Goal: Task Accomplishment & Management: Manage account settings

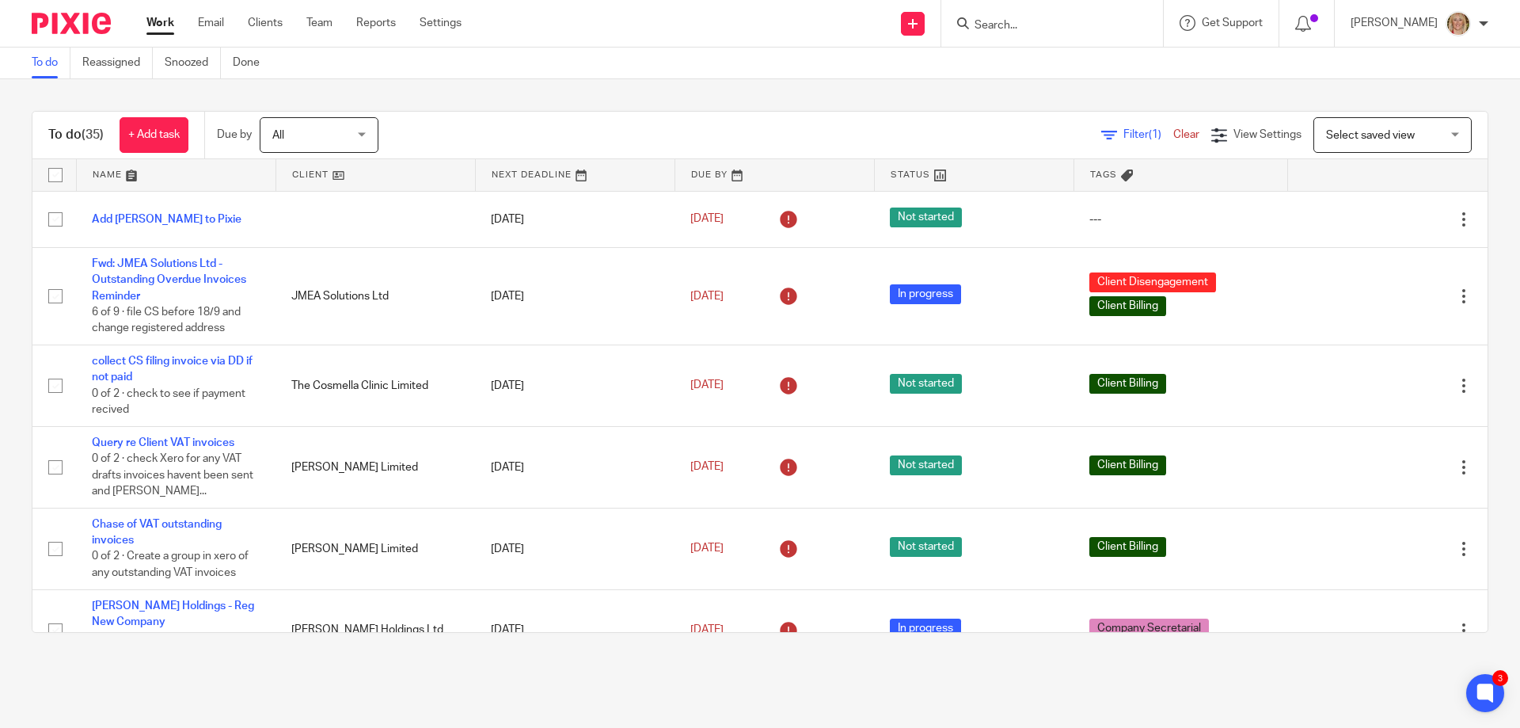
click at [1042, 26] on input "Search" at bounding box center [1044, 26] width 143 height 14
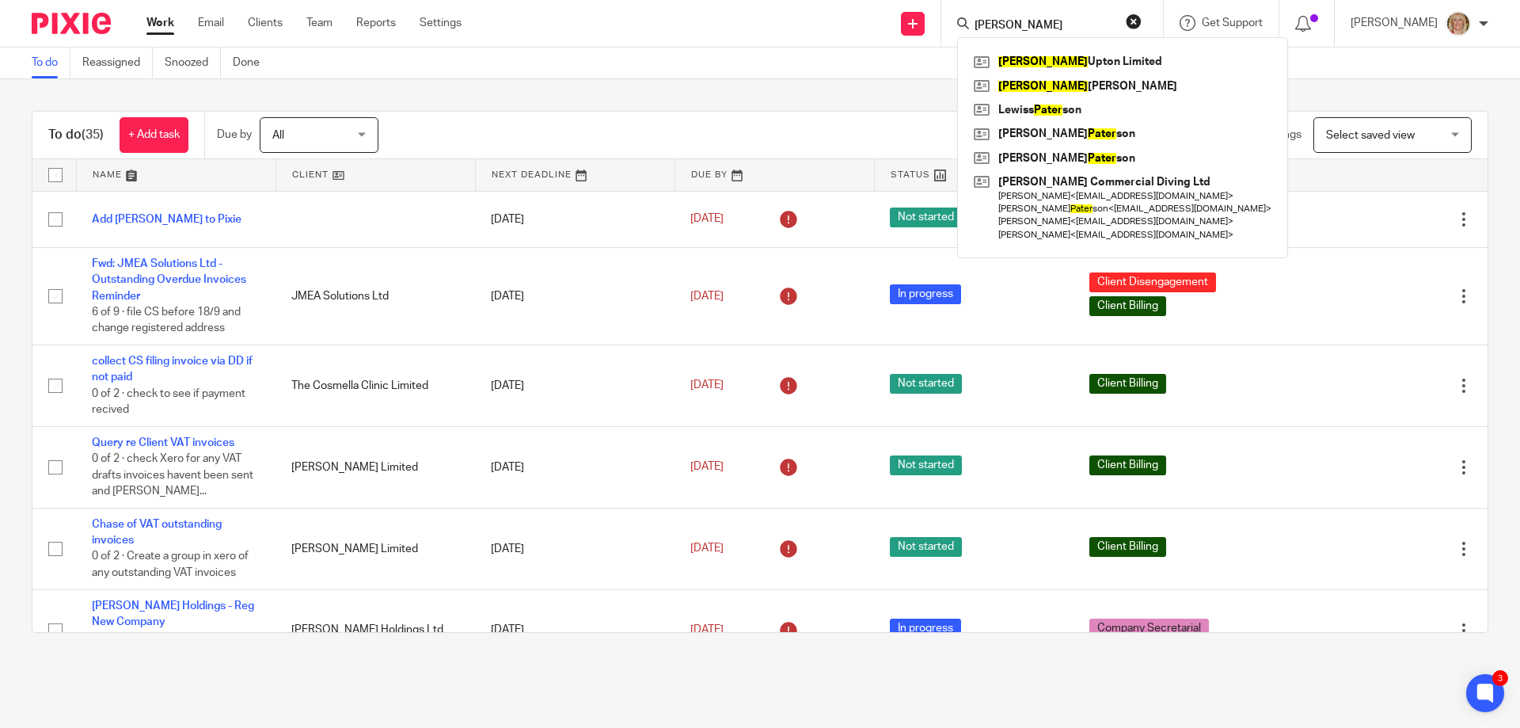
type input "peter"
click button "submit" at bounding box center [0, 0] width 0 height 0
click at [1098, 70] on link at bounding box center [1123, 62] width 306 height 24
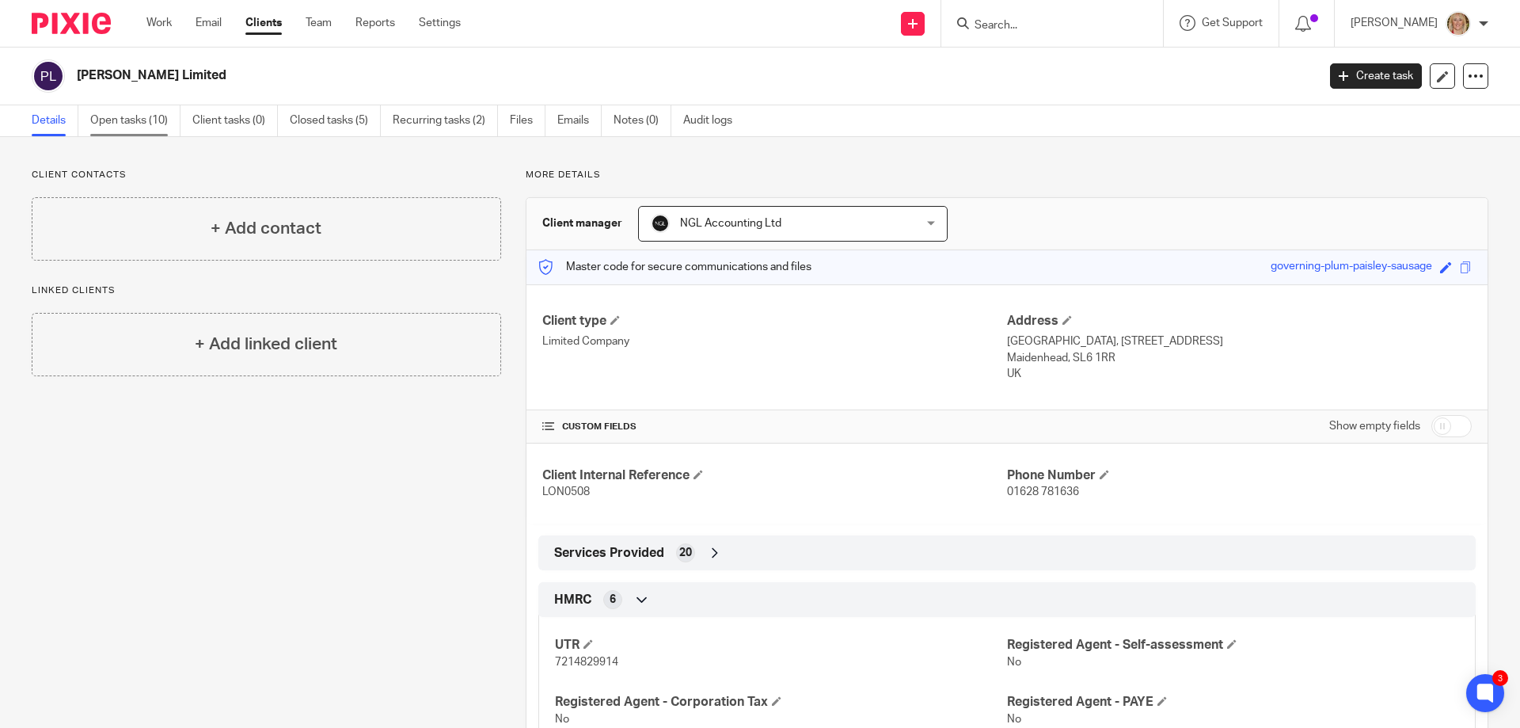
click at [137, 126] on link "Open tasks (10)" at bounding box center [135, 120] width 90 height 31
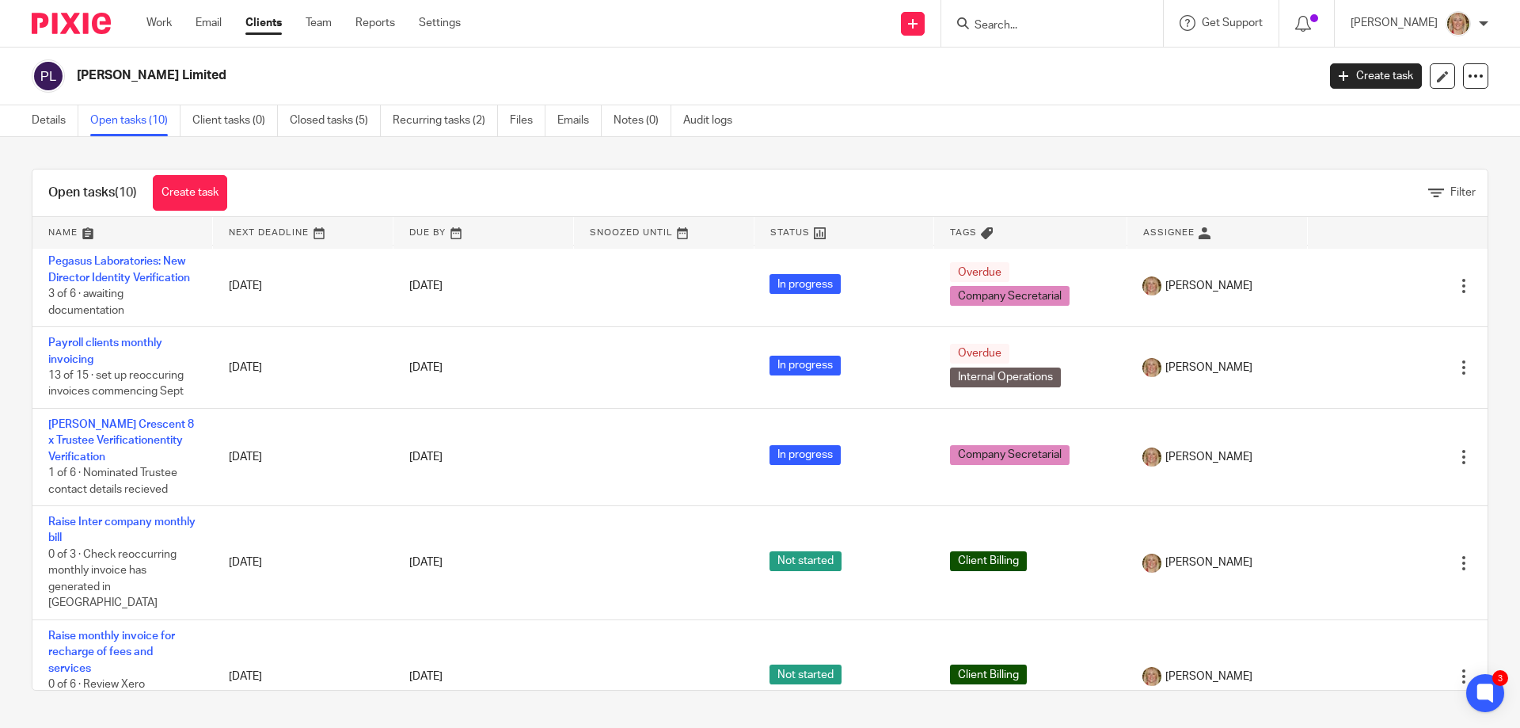
scroll to position [502, 0]
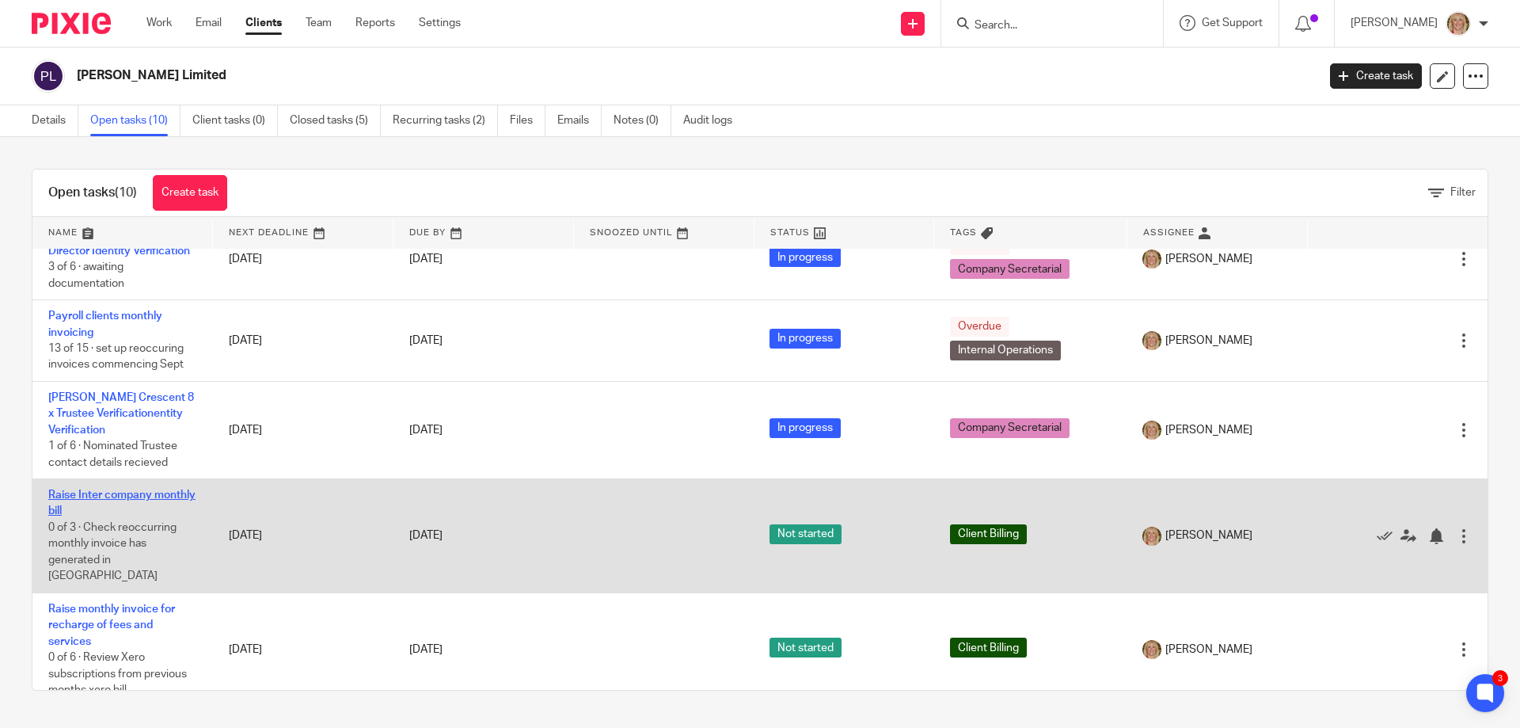
click at [93, 508] on link "Raise Inter company monthly bill" at bounding box center [121, 502] width 147 height 27
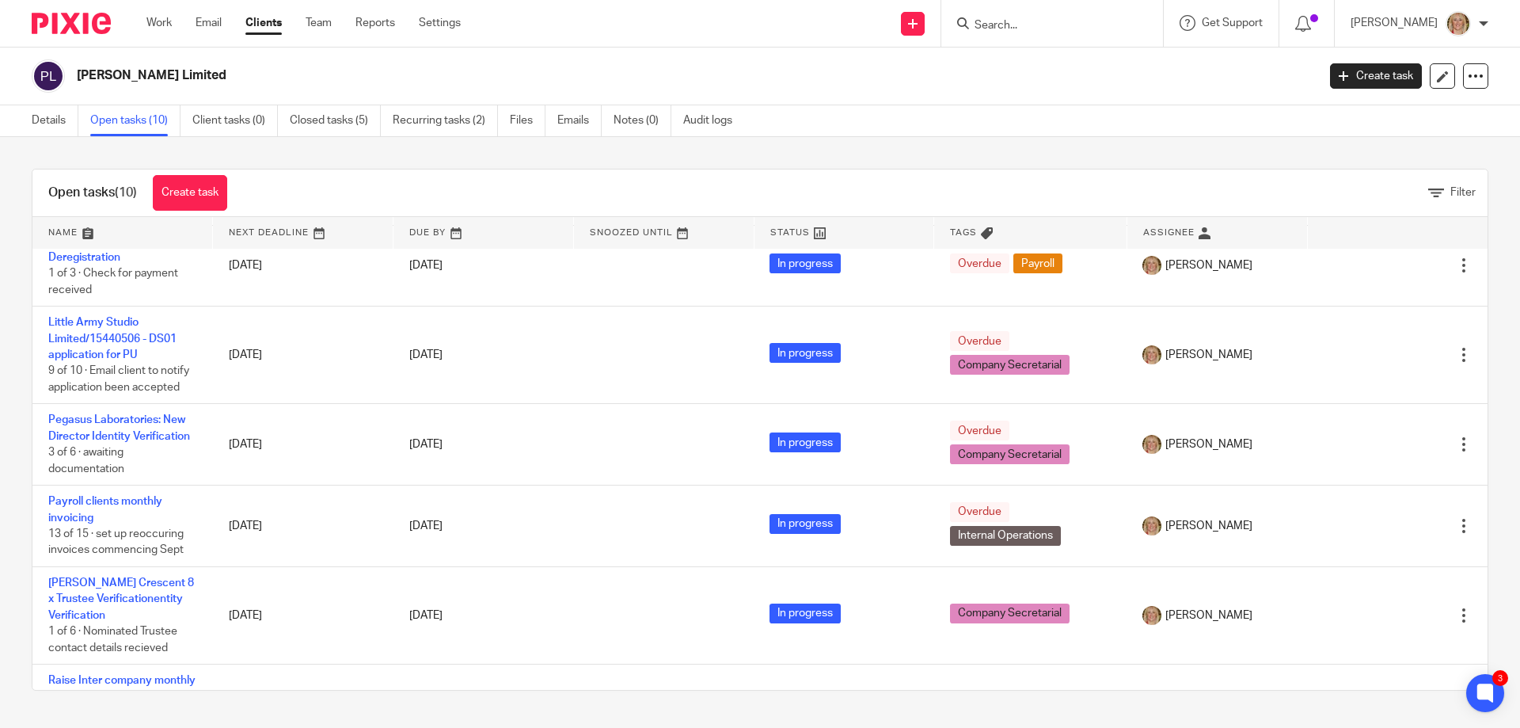
scroll to position [502, 0]
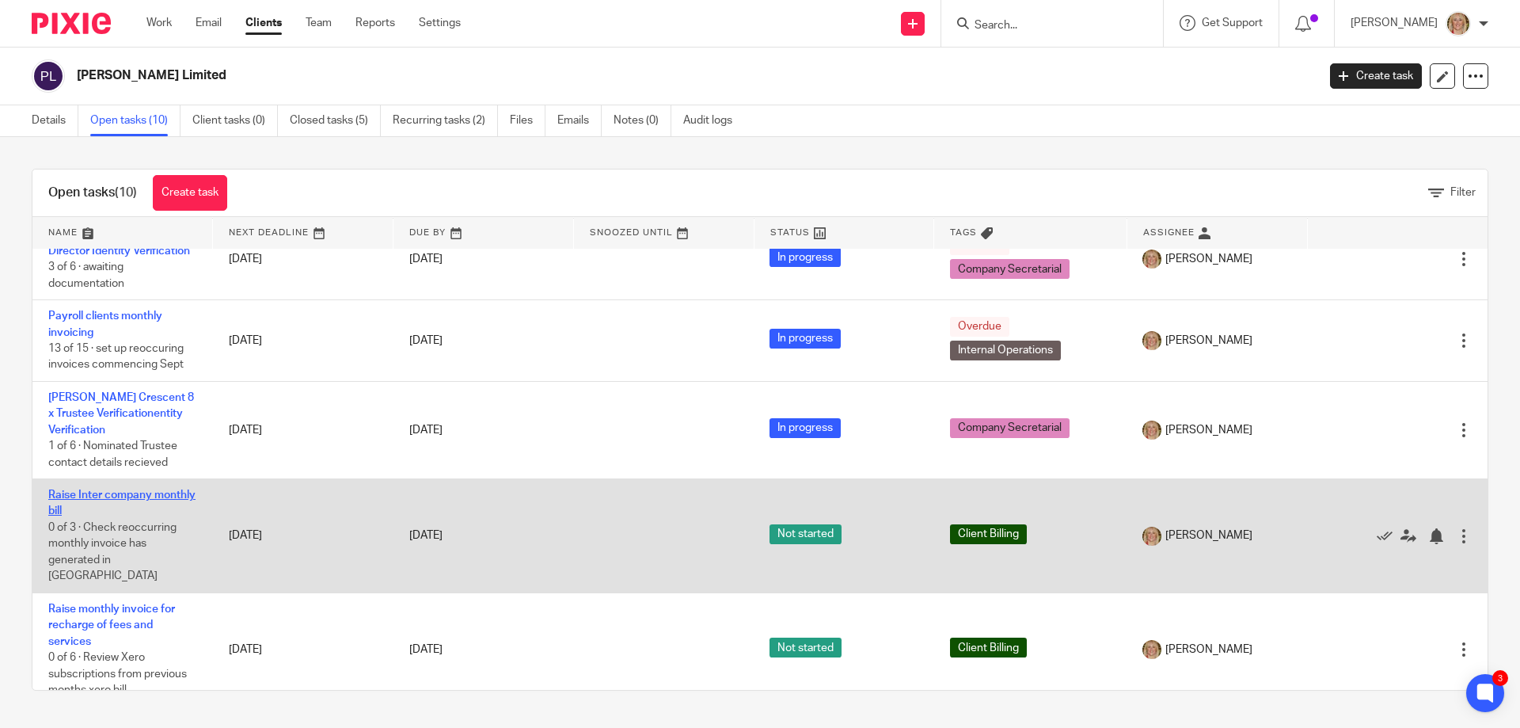
click at [124, 498] on link "Raise Inter company monthly bill" at bounding box center [121, 502] width 147 height 27
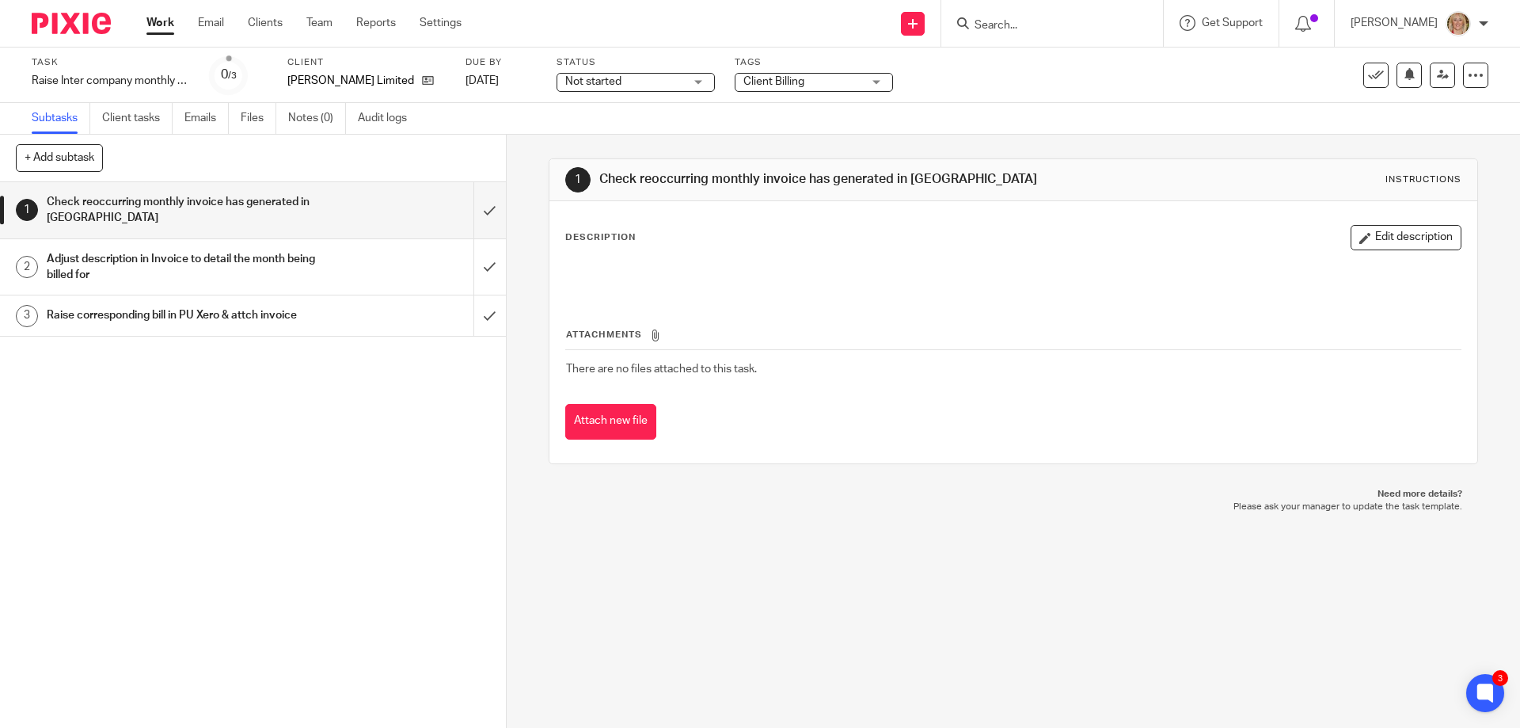
click at [124, 205] on h1 "Check reoccurring monthly invoice has generated in Xero" at bounding box center [184, 210] width 274 height 40
click at [946, 183] on h1 "Check reoccurring monthly invoice has generated in Xero" at bounding box center [823, 179] width 448 height 17
click at [1372, 235] on button "Edit description" at bounding box center [1406, 237] width 111 height 25
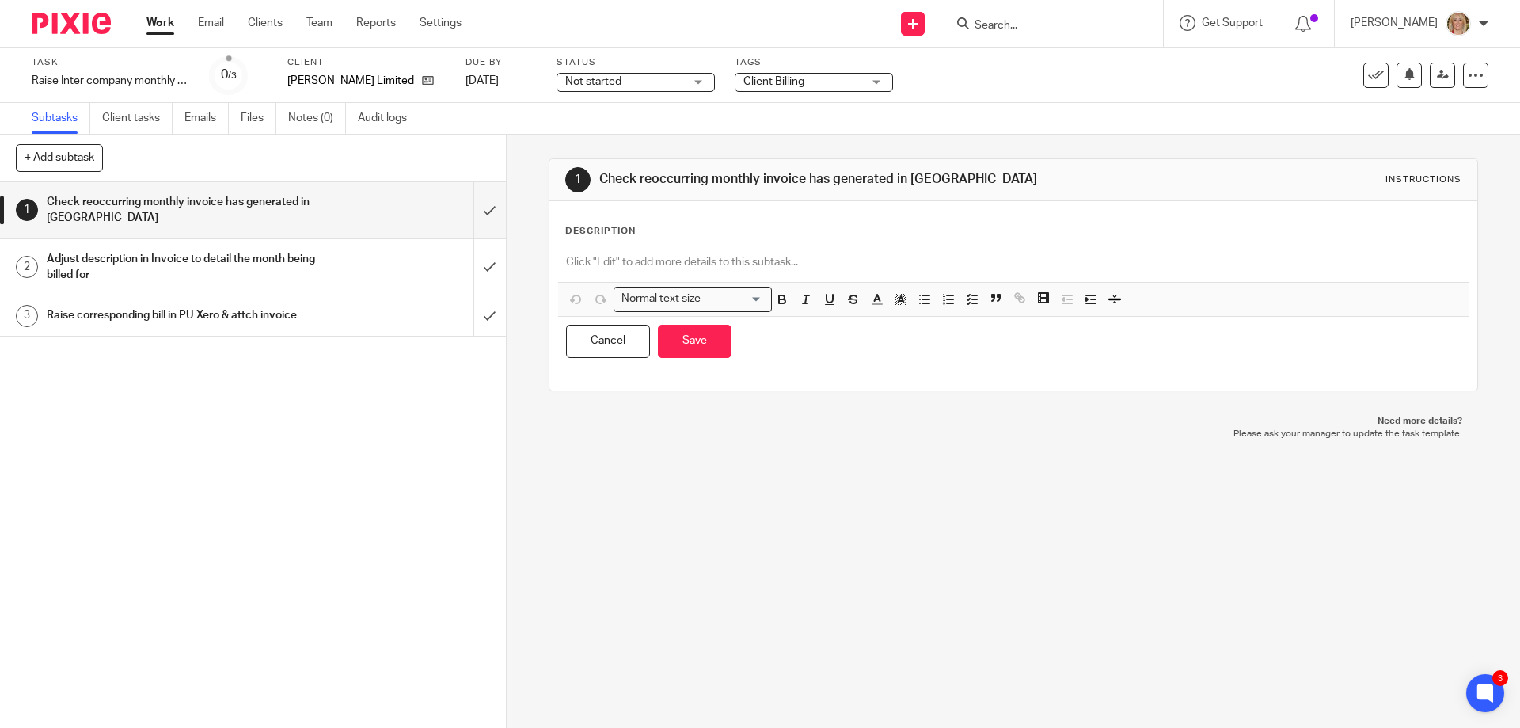
click at [968, 175] on h1 "Check reoccurring monthly invoice has generated in Xero" at bounding box center [823, 179] width 448 height 17
click at [1468, 77] on icon at bounding box center [1476, 75] width 16 height 16
click at [1418, 139] on link "Advanced task editor" at bounding box center [1415, 138] width 105 height 11
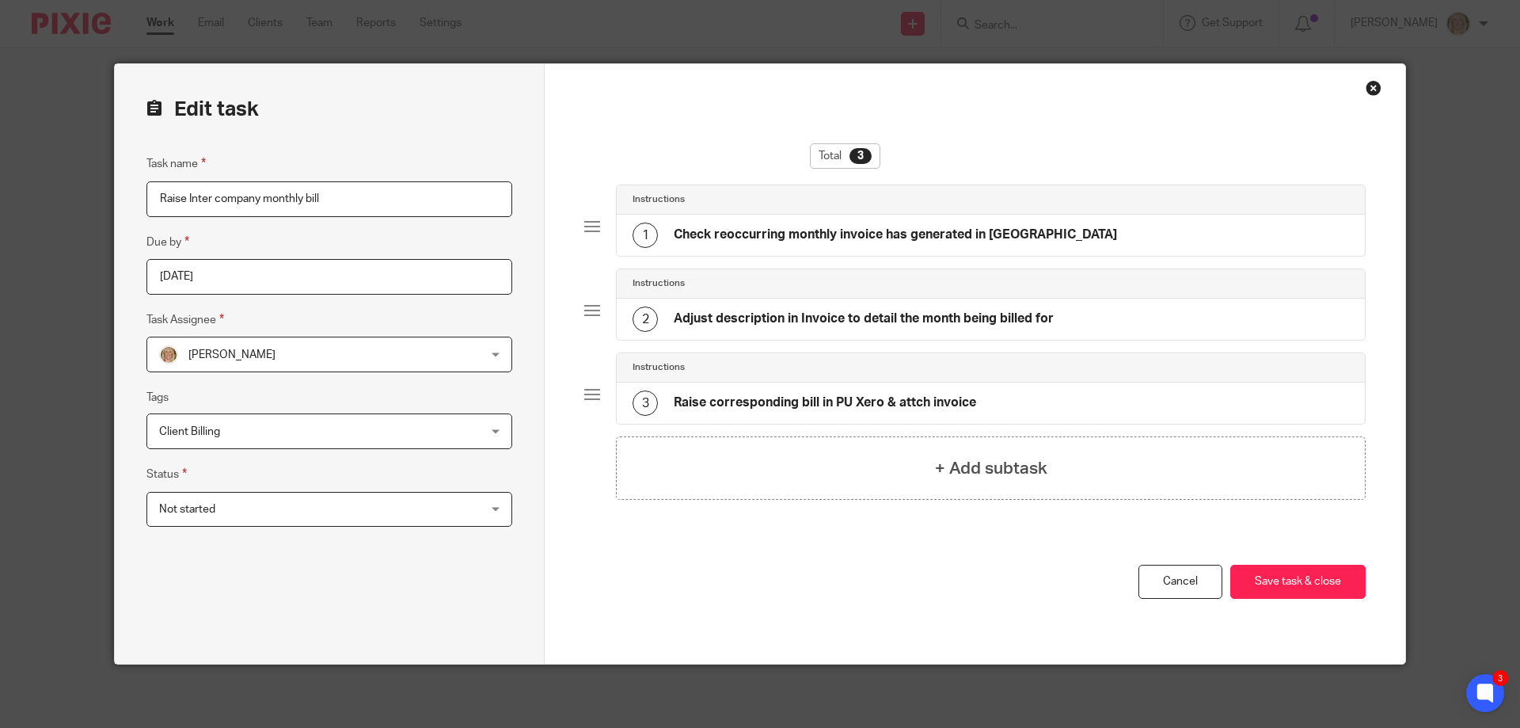
click at [1031, 230] on div "1 Check reoccurring monthly invoice has generated in Xero" at bounding box center [991, 235] width 748 height 41
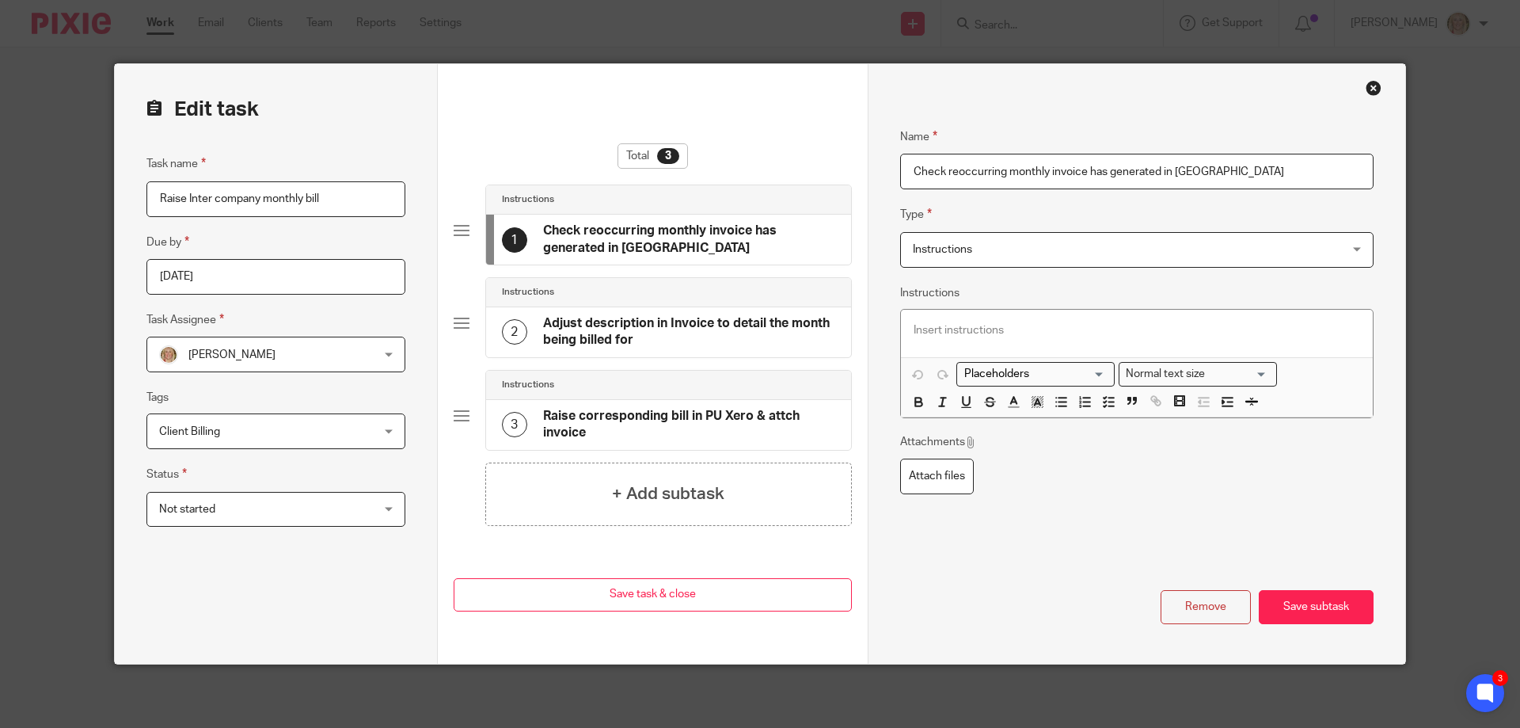
click at [918, 330] on p at bounding box center [1137, 330] width 447 height 16
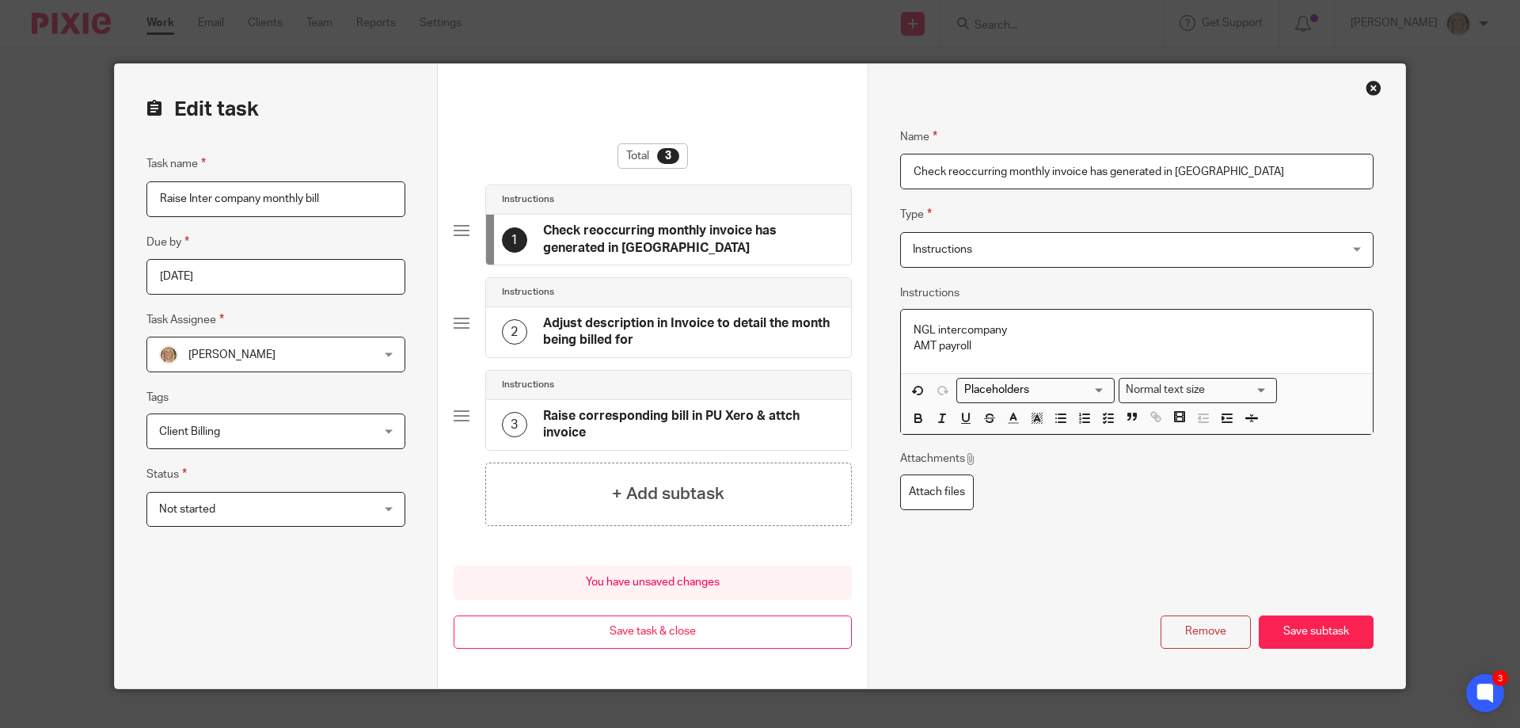
click at [914, 328] on p "NGL intercompany" at bounding box center [1137, 330] width 447 height 16
click at [1108, 418] on line "button" at bounding box center [1110, 418] width 5 height 0
click at [914, 354] on p "AMT payroll" at bounding box center [1137, 354] width 447 height 16
click at [1101, 423] on icon "button" at bounding box center [1108, 425] width 14 height 14
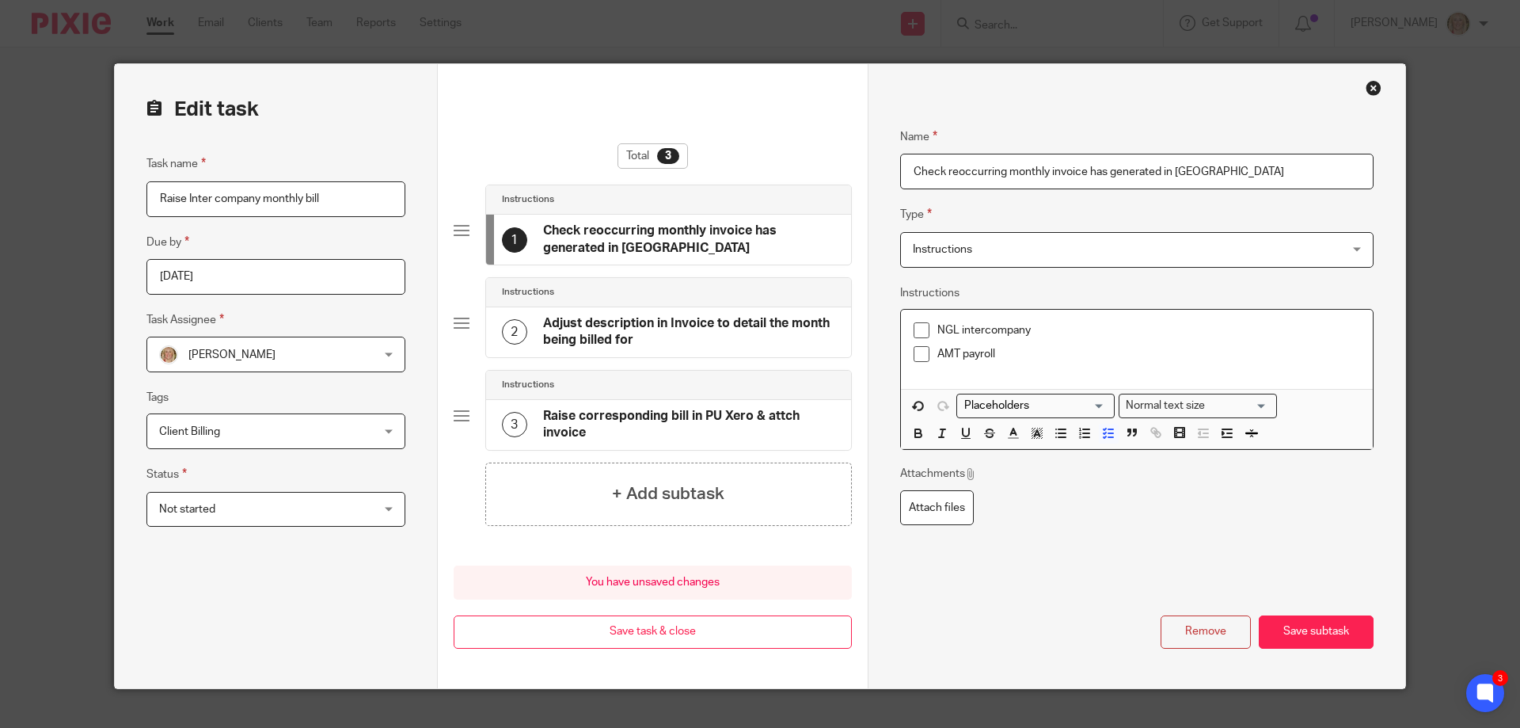
click at [1080, 169] on input "Check reoccurring monthly invoice has generated in Xero" at bounding box center [1136, 172] width 473 height 36
type input "Check reoccurring monthly invoices have generated in Xero"
click at [743, 321] on h4 "Adjust description in Invoice to detail the month being billed for" at bounding box center [689, 332] width 292 height 34
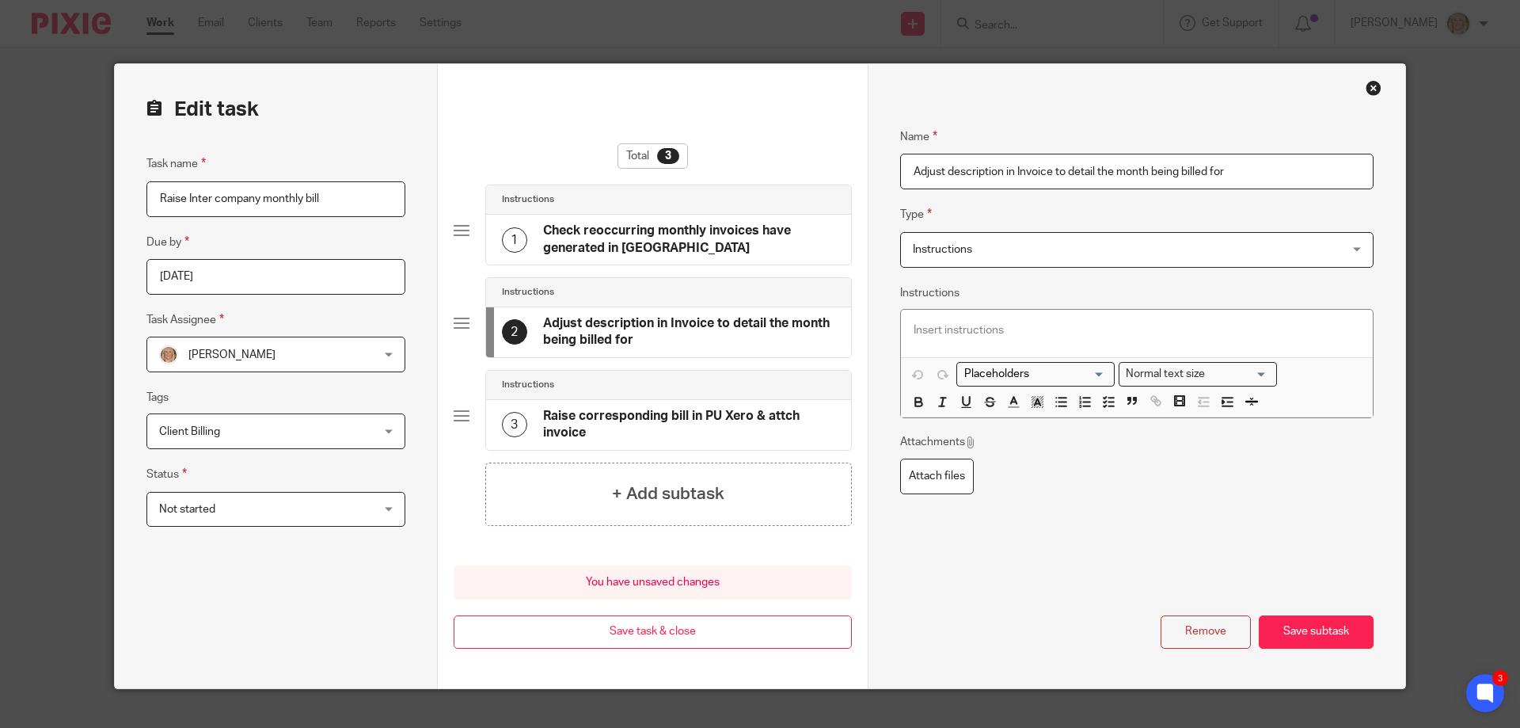
click at [630, 414] on h4 "Raise corresponding bill in PU Xero & attch invoice" at bounding box center [689, 425] width 292 height 34
click at [628, 241] on h4 "Check reoccurring monthly invoices have generated in Xero" at bounding box center [689, 239] width 292 height 34
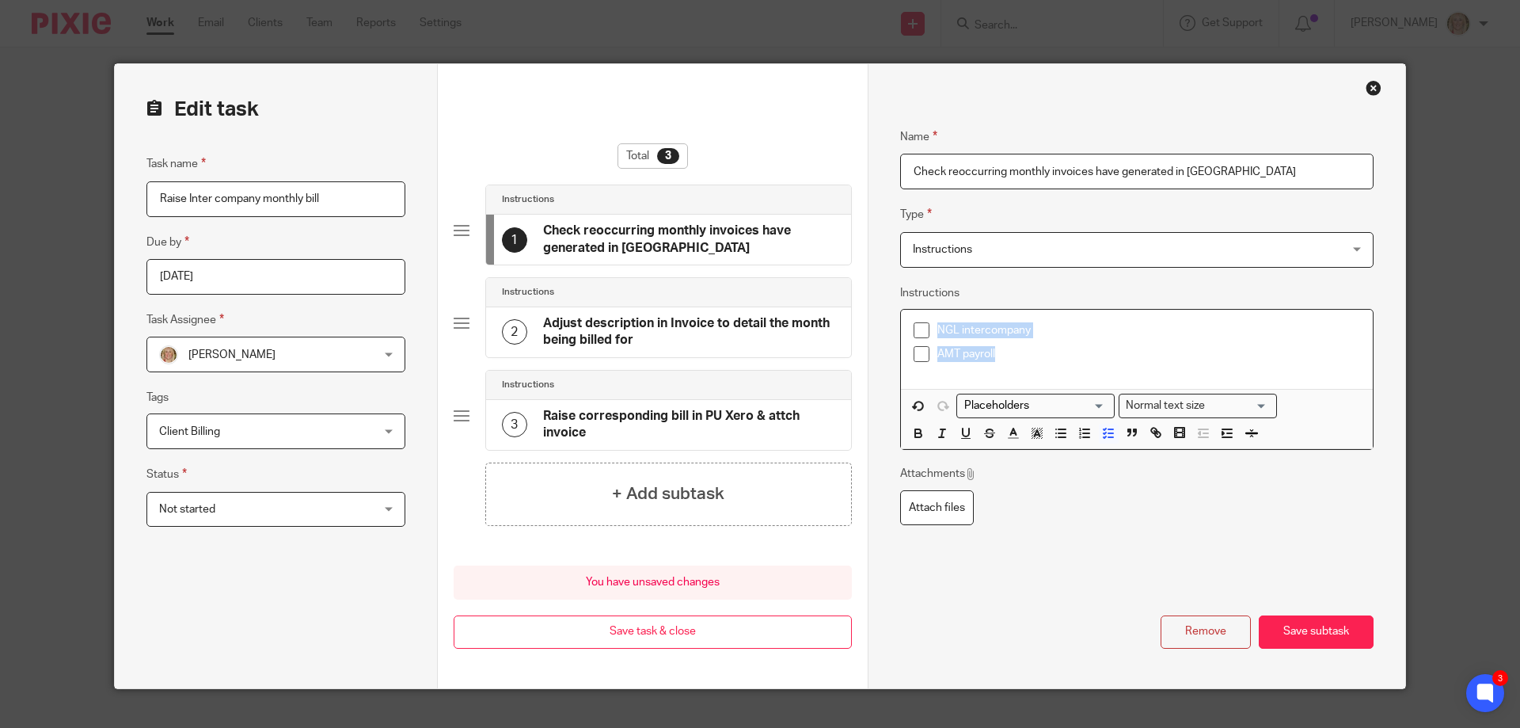
drag, startPoint x: 991, startPoint y: 354, endPoint x: 921, endPoint y: 328, distance: 74.4
click at [901, 328] on div "NGL intercompany AMT payroll" at bounding box center [1137, 349] width 472 height 79
copy div "NGL intercompany AMT payroll"
drag, startPoint x: 704, startPoint y: 416, endPoint x: 861, endPoint y: 391, distance: 158.8
click at [705, 416] on h4 "Raise corresponding bill in PU Xero & attch invoice" at bounding box center [689, 425] width 292 height 34
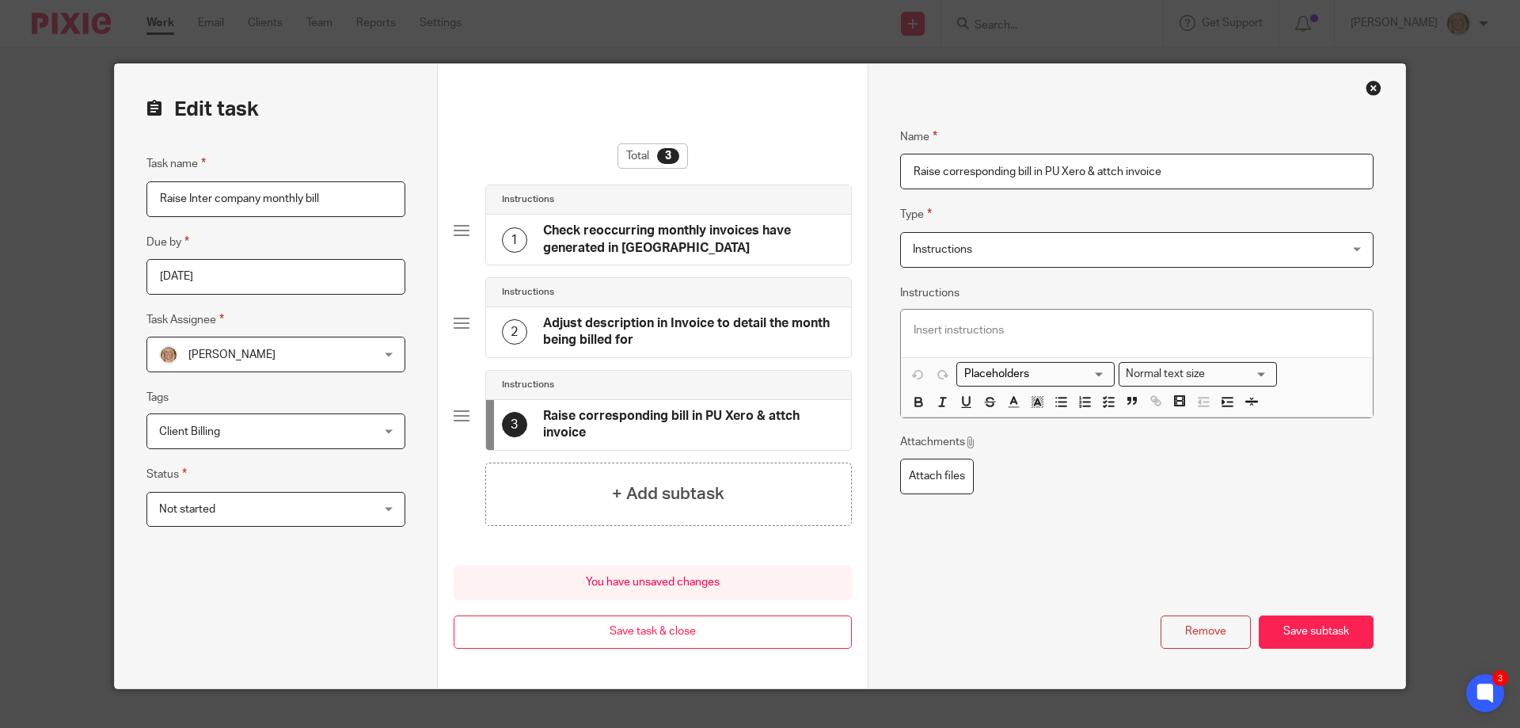
click at [947, 332] on p at bounding box center [1137, 330] width 447 height 16
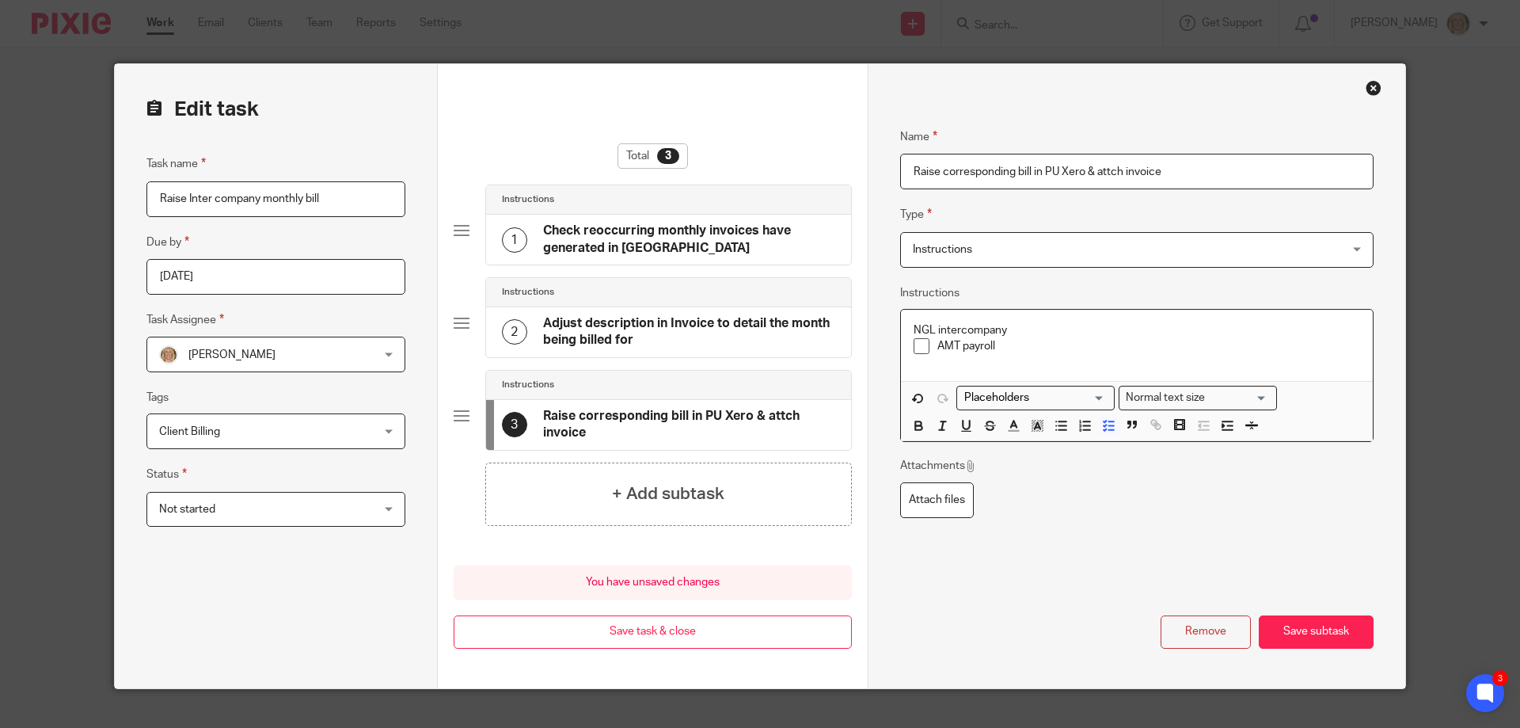
click at [914, 328] on p "NGL intercompany" at bounding box center [1137, 330] width 447 height 16
click at [1104, 426] on polyline "button" at bounding box center [1105, 425] width 2 height 2
click at [1306, 634] on button "Save subtask" at bounding box center [1316, 632] width 115 height 34
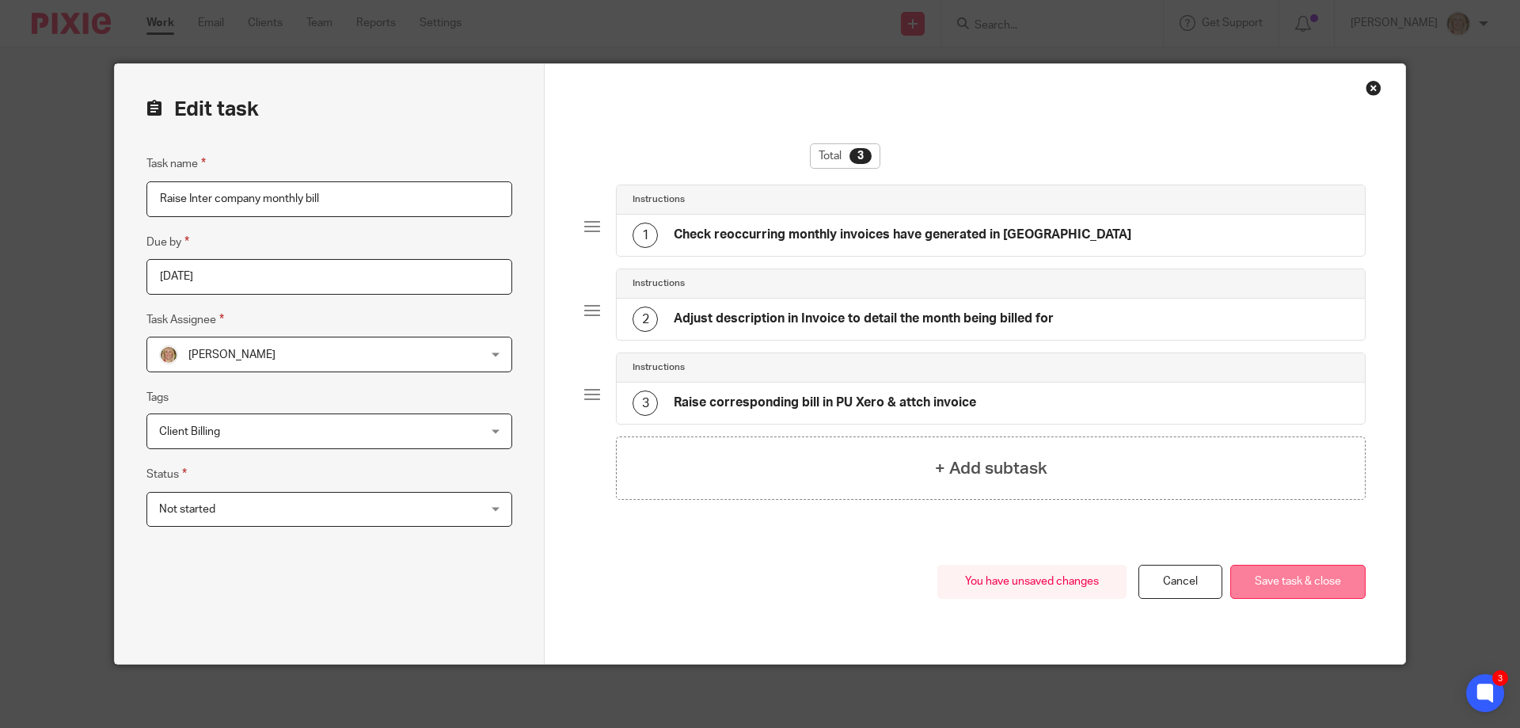
click at [1283, 578] on button "Save task & close" at bounding box center [1297, 582] width 135 height 34
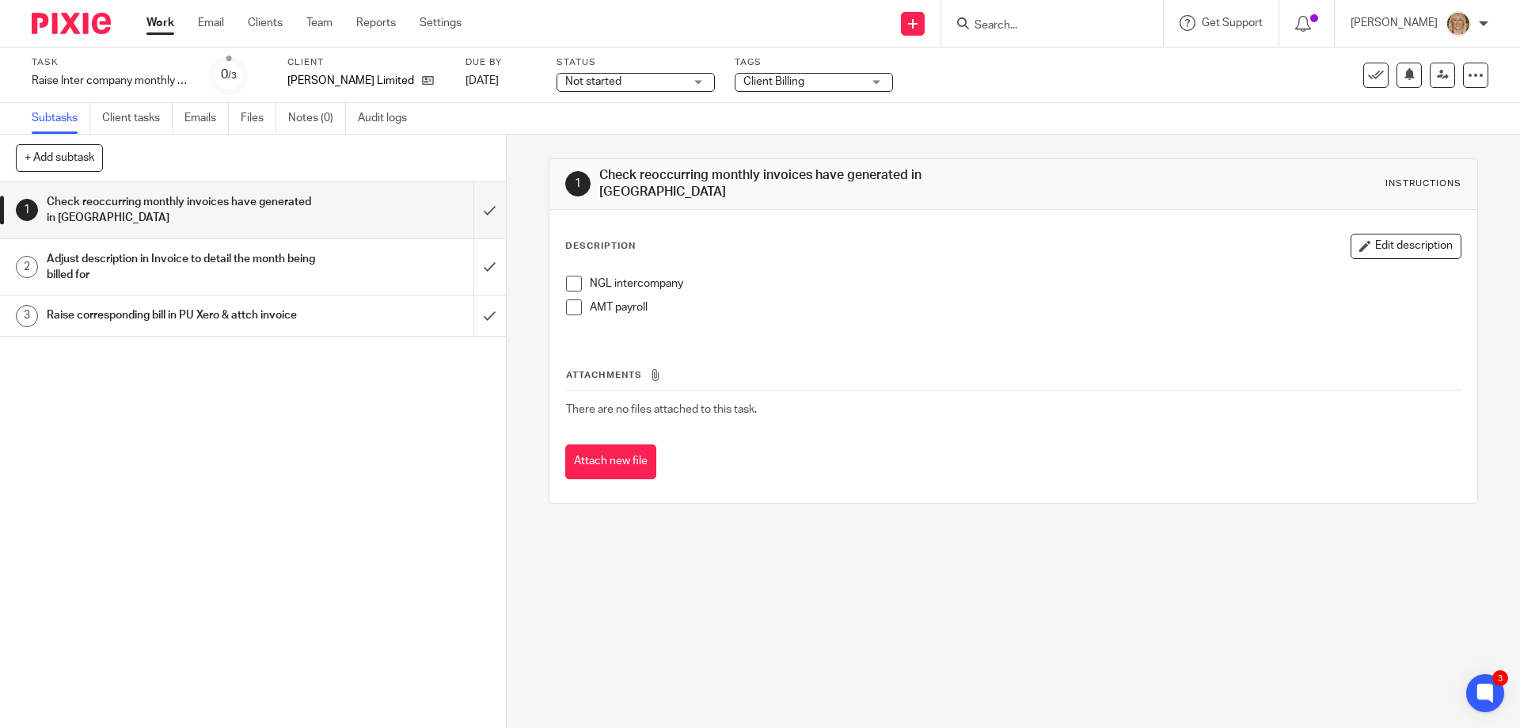
click at [1036, 23] on input "Search" at bounding box center [1044, 26] width 143 height 14
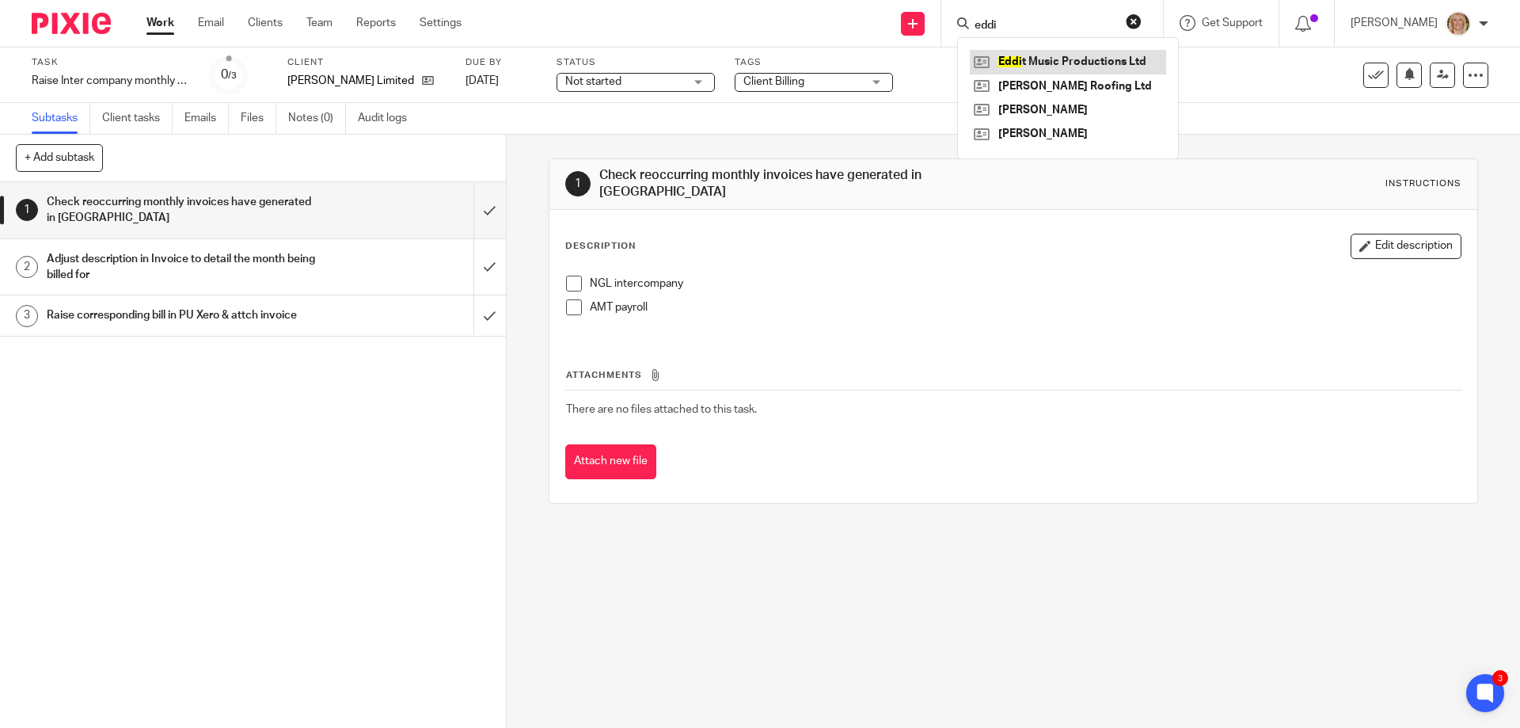
type input "eddi"
click at [1076, 59] on link at bounding box center [1068, 62] width 196 height 24
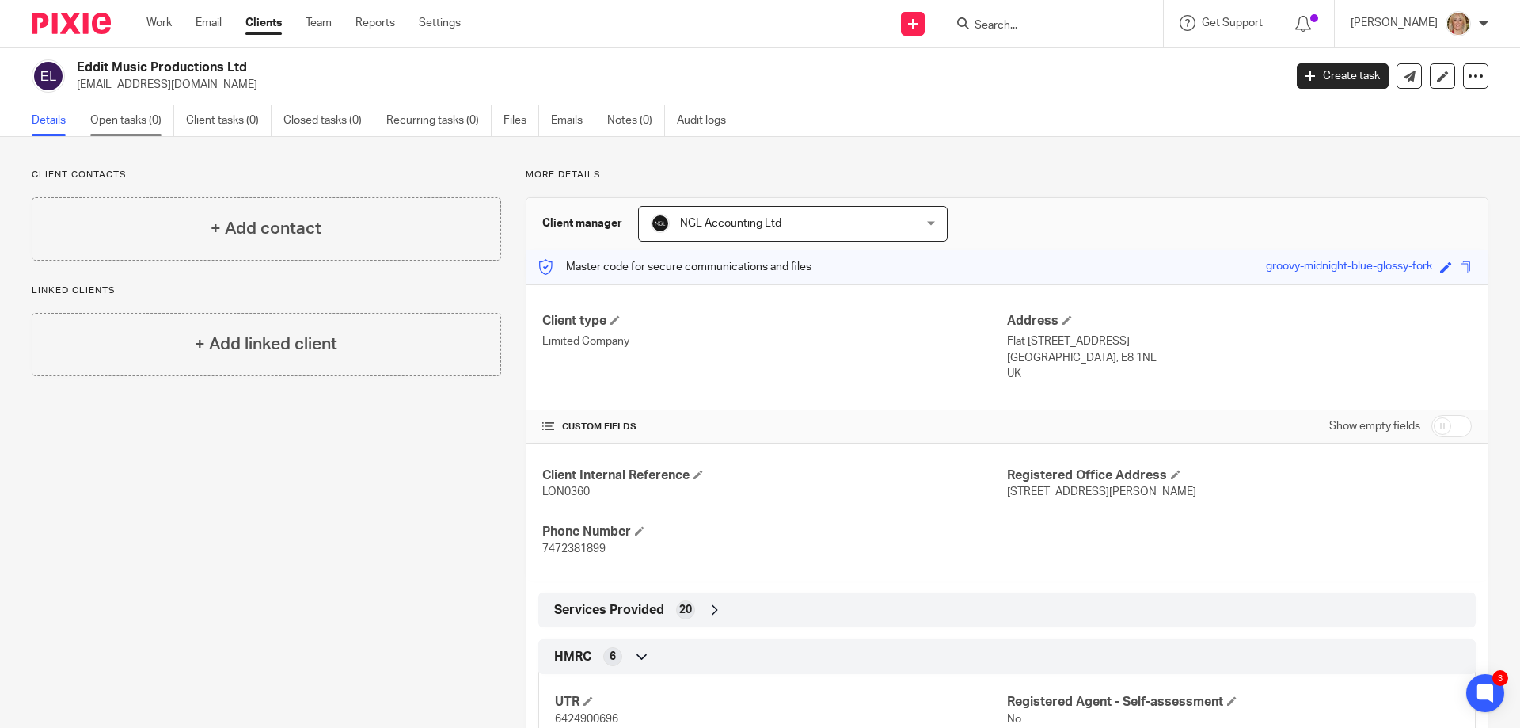
click at [144, 125] on link "Open tasks (0)" at bounding box center [132, 120] width 84 height 31
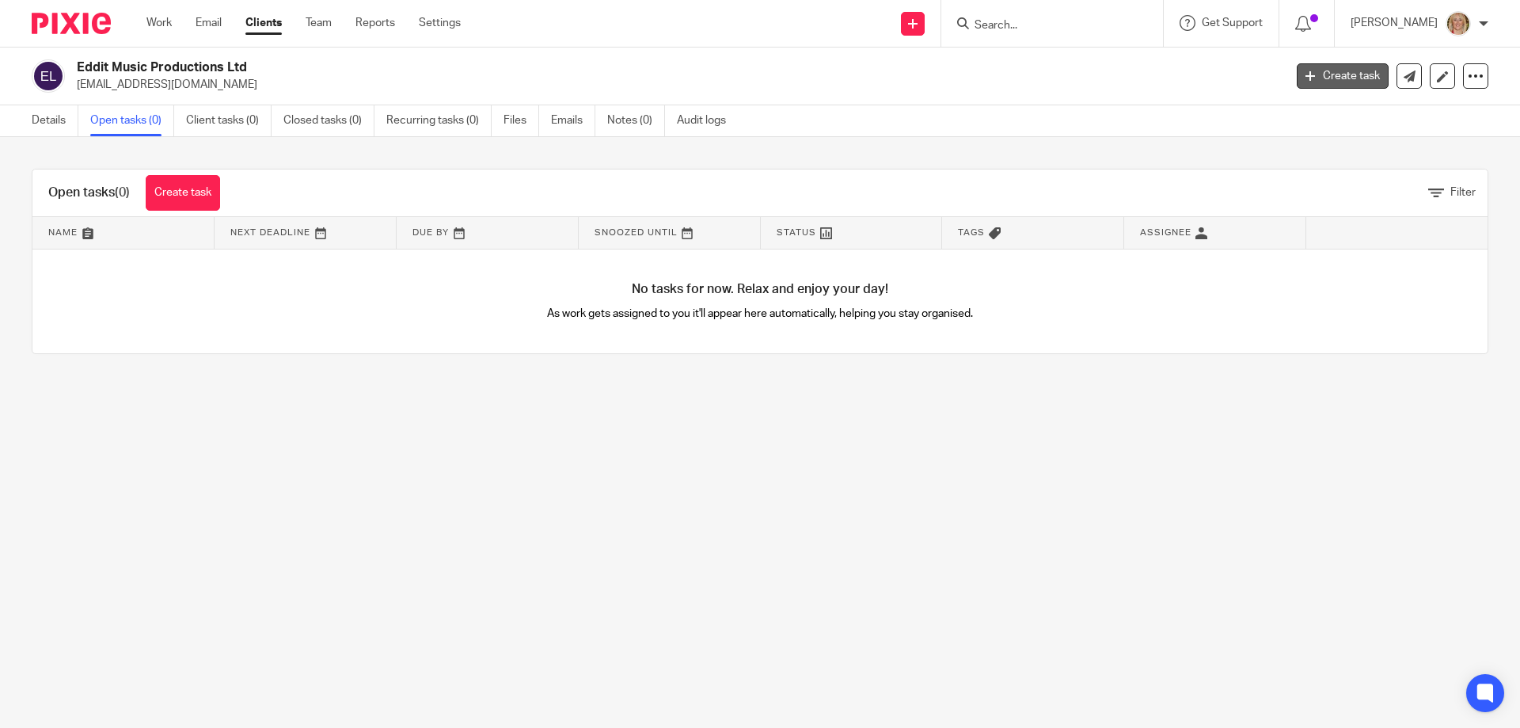
click at [1306, 79] on icon at bounding box center [1311, 76] width 10 height 10
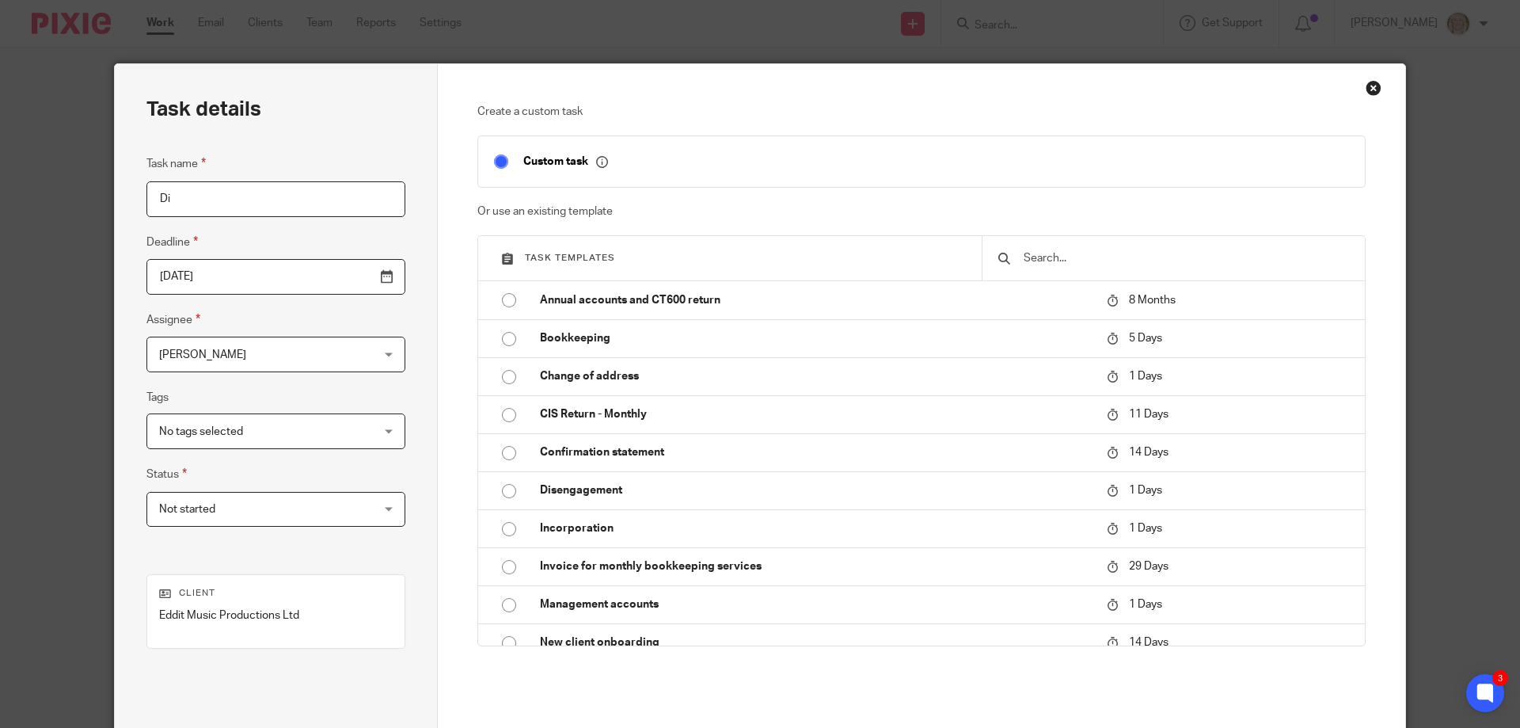
type input "D"
type input "Disengaging?"
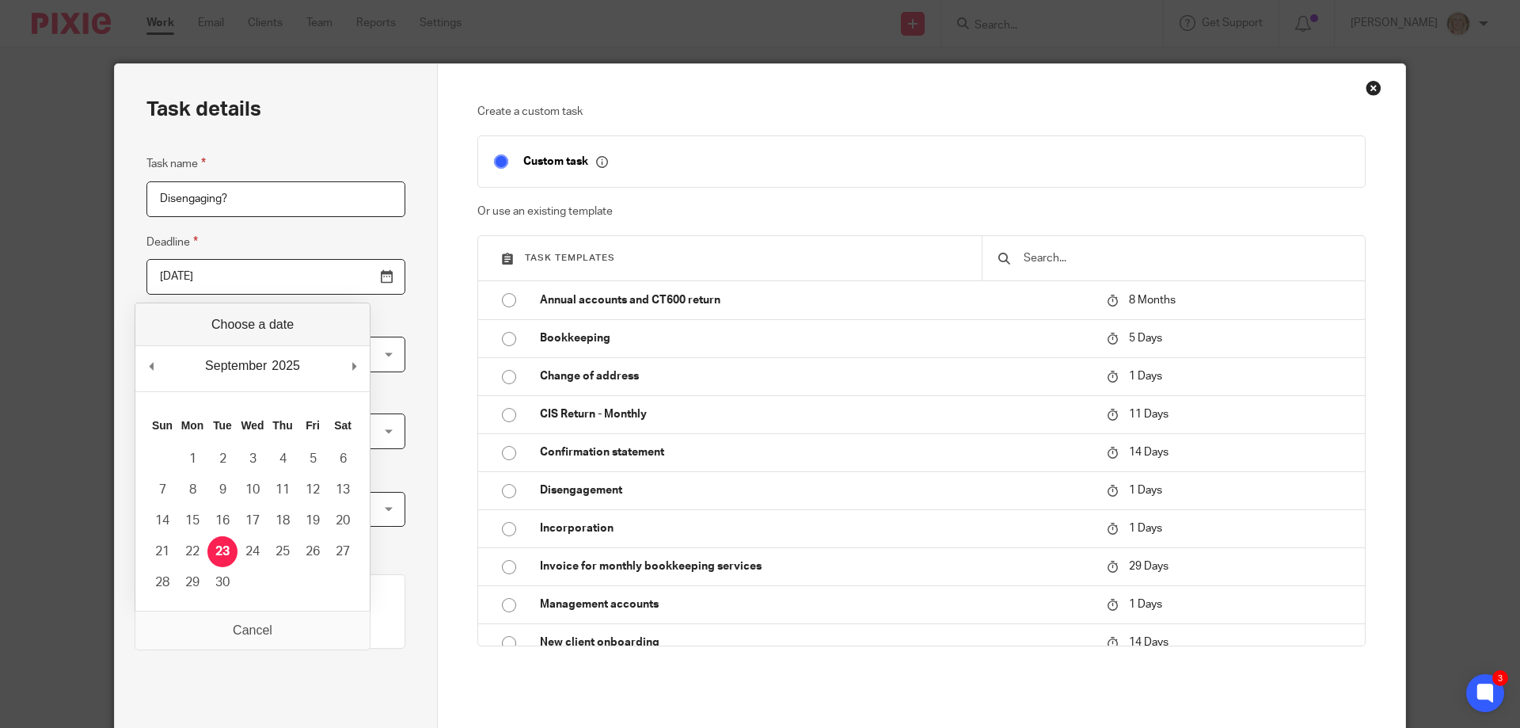
click at [348, 280] on input "[DATE]" at bounding box center [275, 277] width 259 height 36
type input "[DATE]"
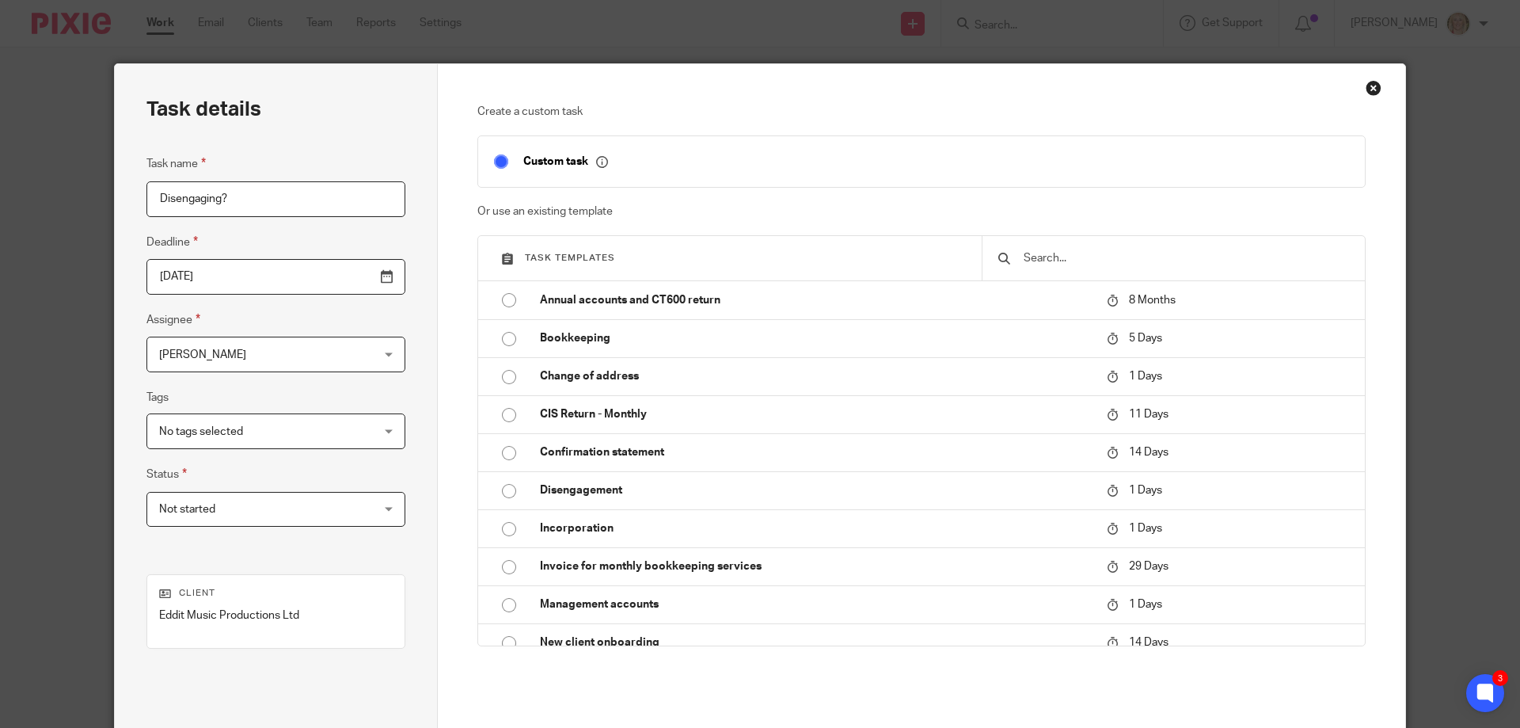
click at [346, 511] on div "Not started Not started" at bounding box center [275, 510] width 259 height 36
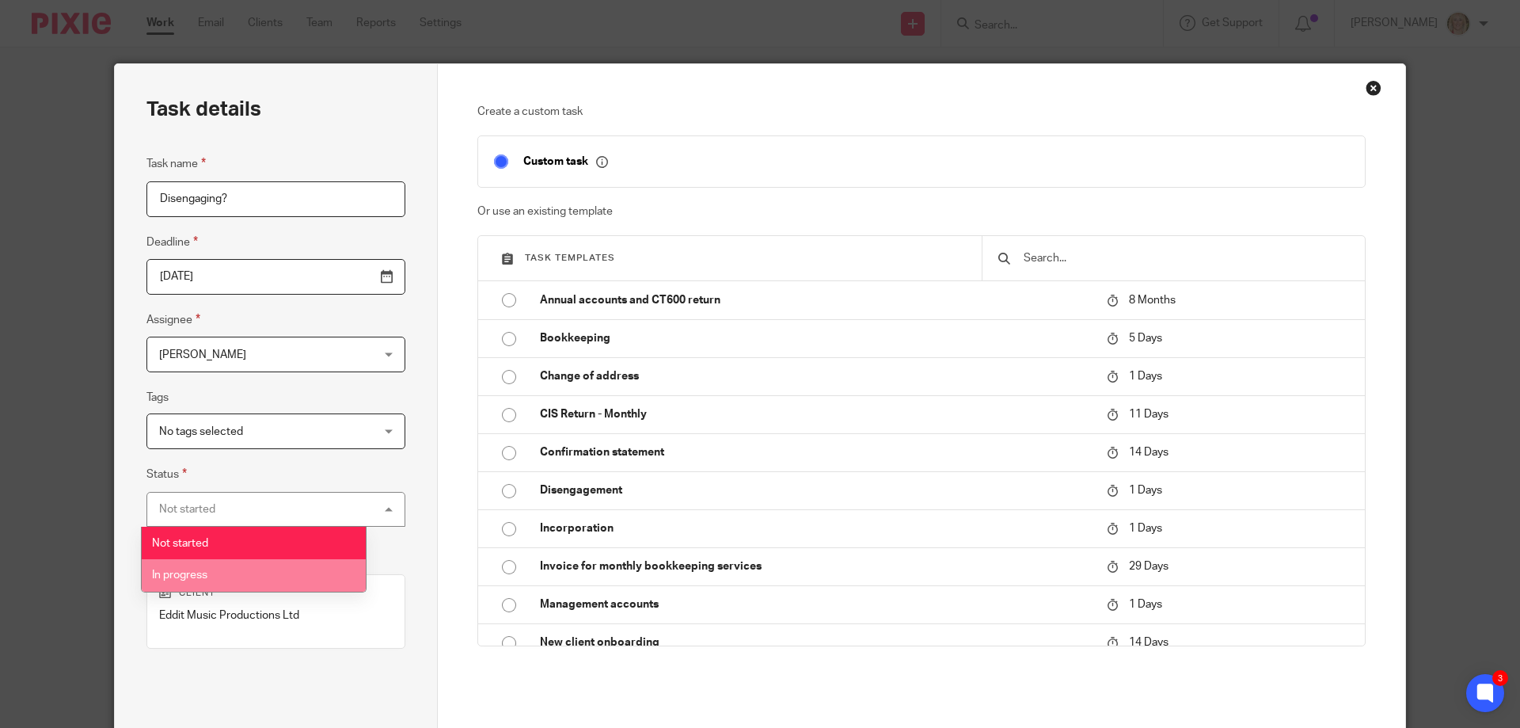
click at [253, 570] on li "In progress" at bounding box center [254, 575] width 224 height 32
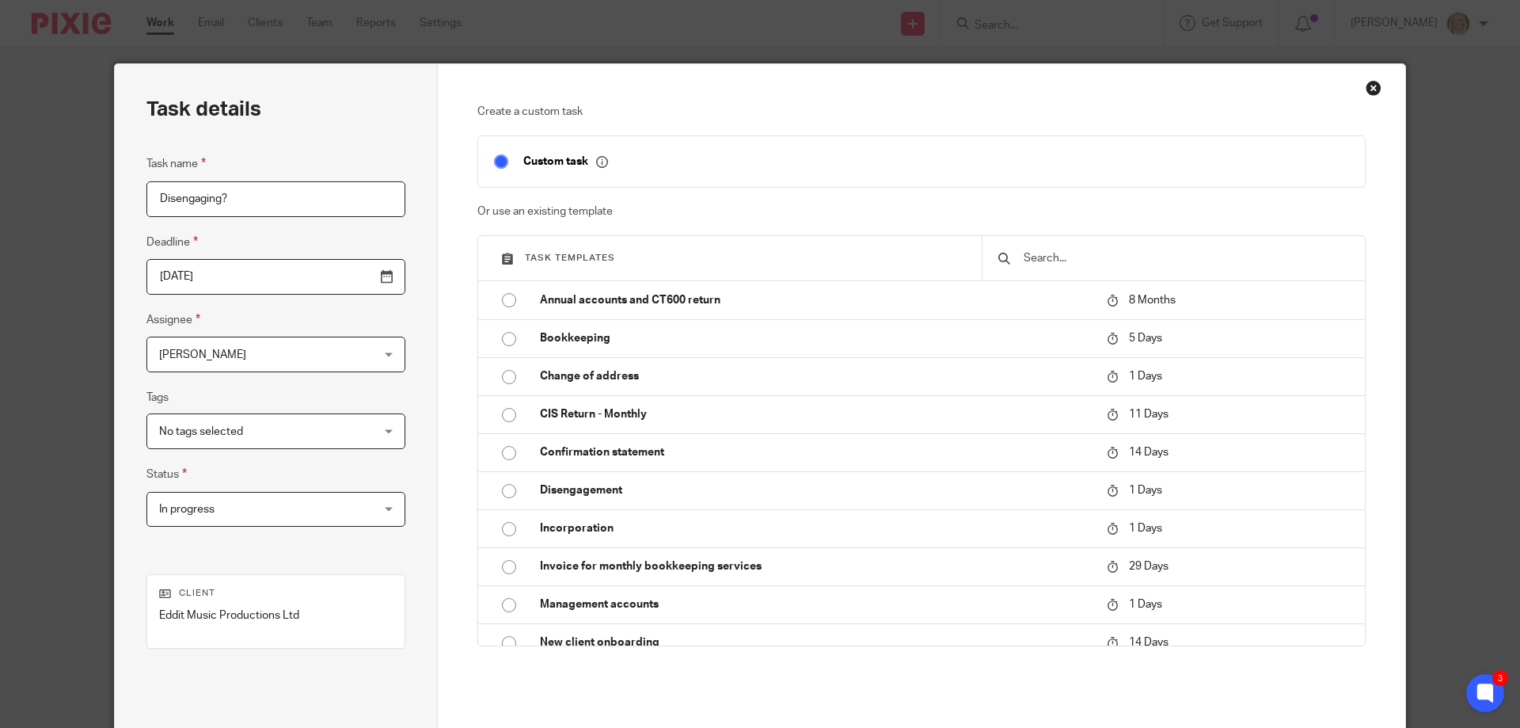
scroll to position [155, 0]
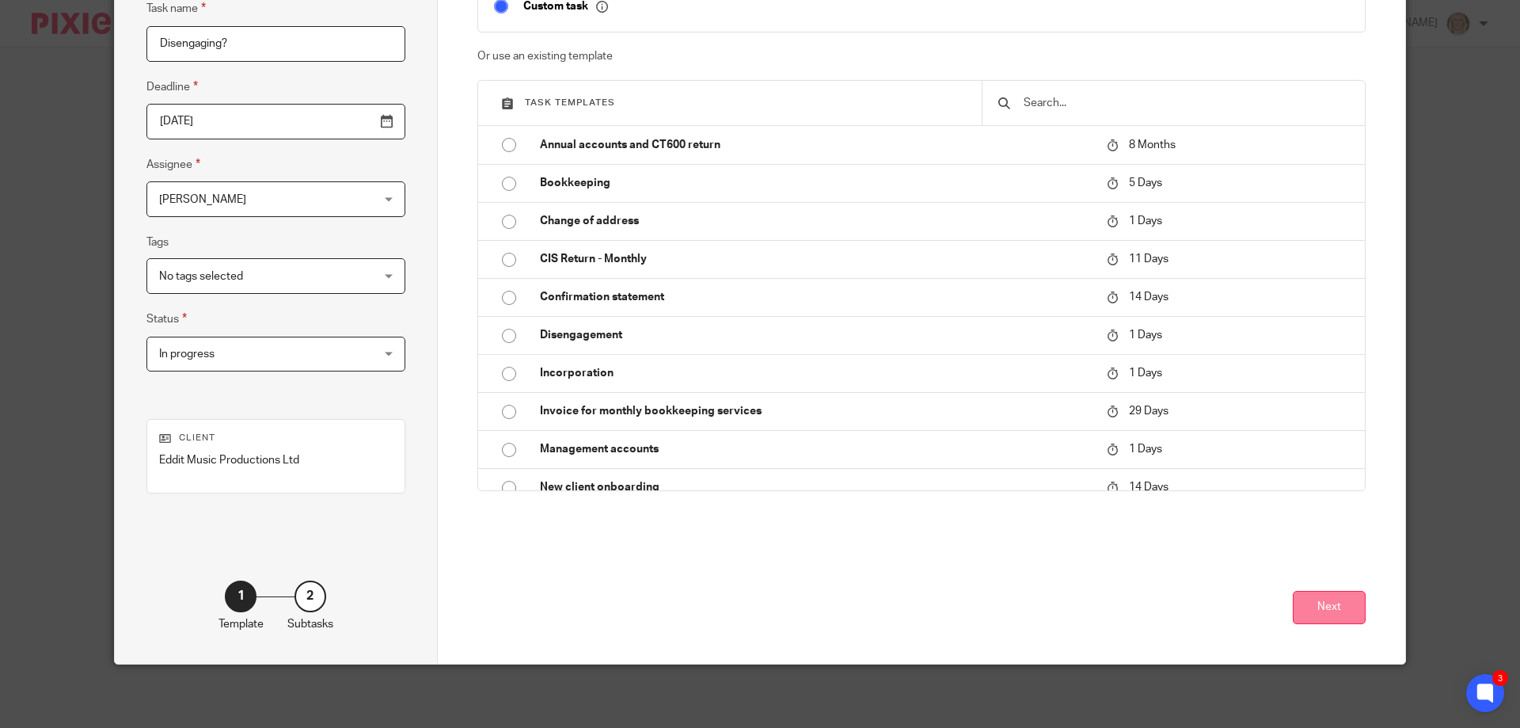
click at [1337, 607] on button "Next" at bounding box center [1329, 608] width 73 height 34
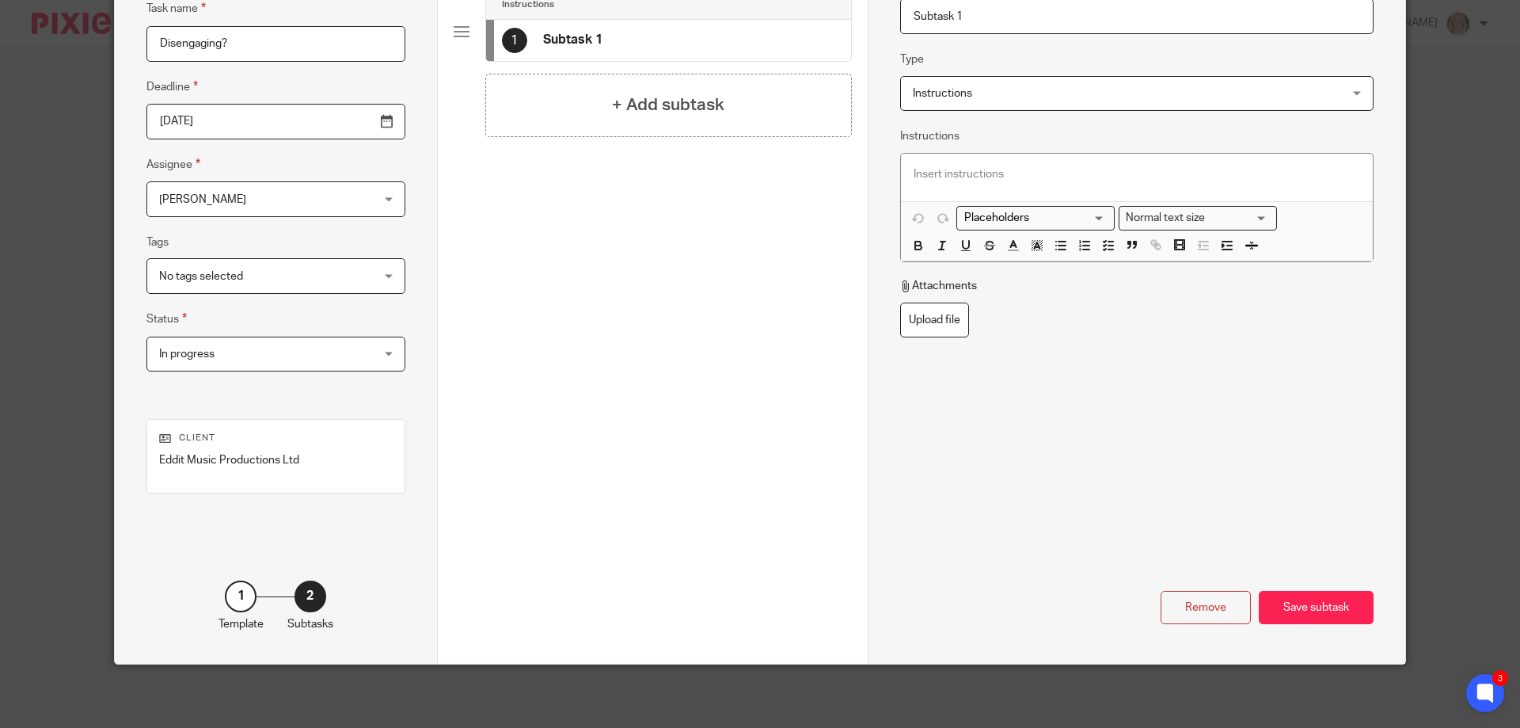
scroll to position [0, 0]
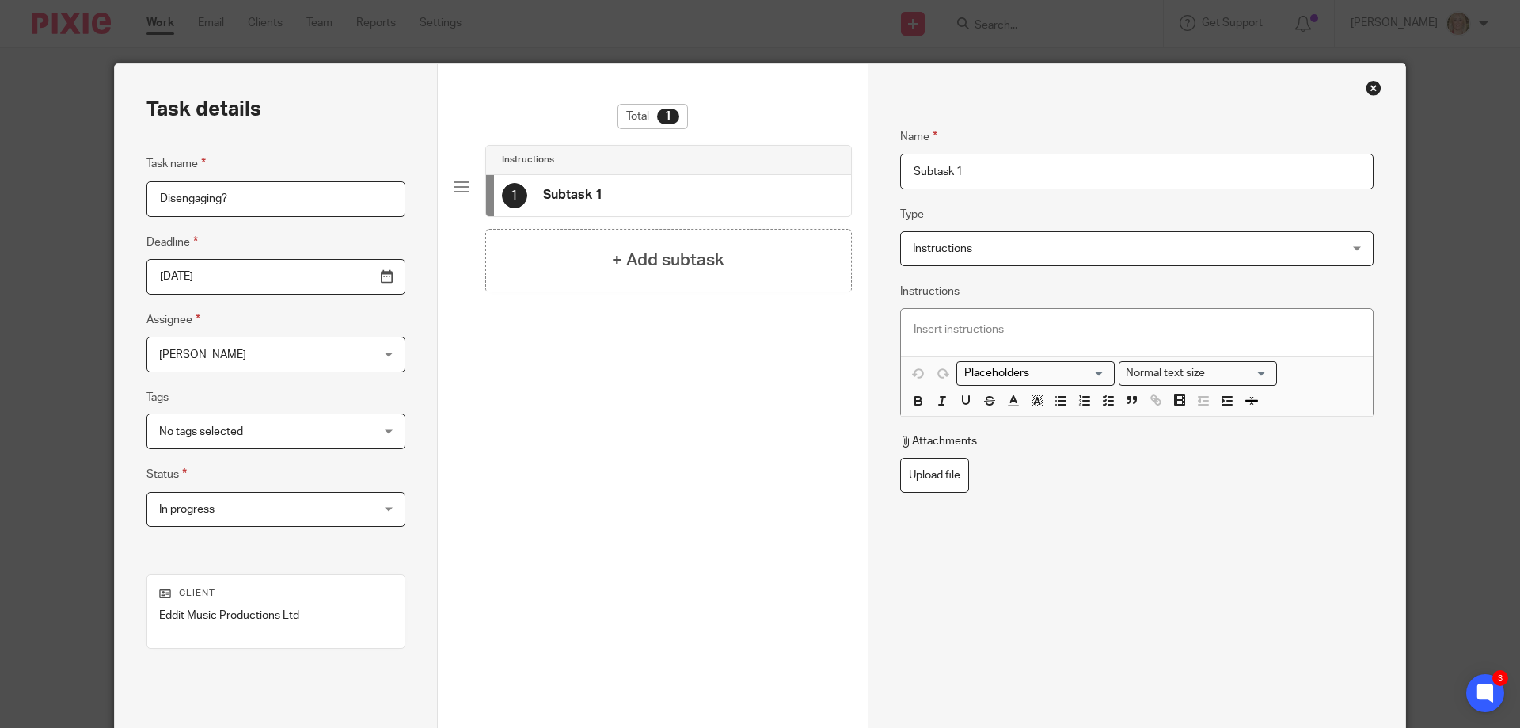
drag, startPoint x: 963, startPoint y: 171, endPoint x: 790, endPoint y: 177, distance: 172.7
click at [790, 177] on div "Task details Task name Disengaging? Deadline 2025-09-26 Assignee Jo Walsh Jo Wa…" at bounding box center [760, 441] width 1291 height 755
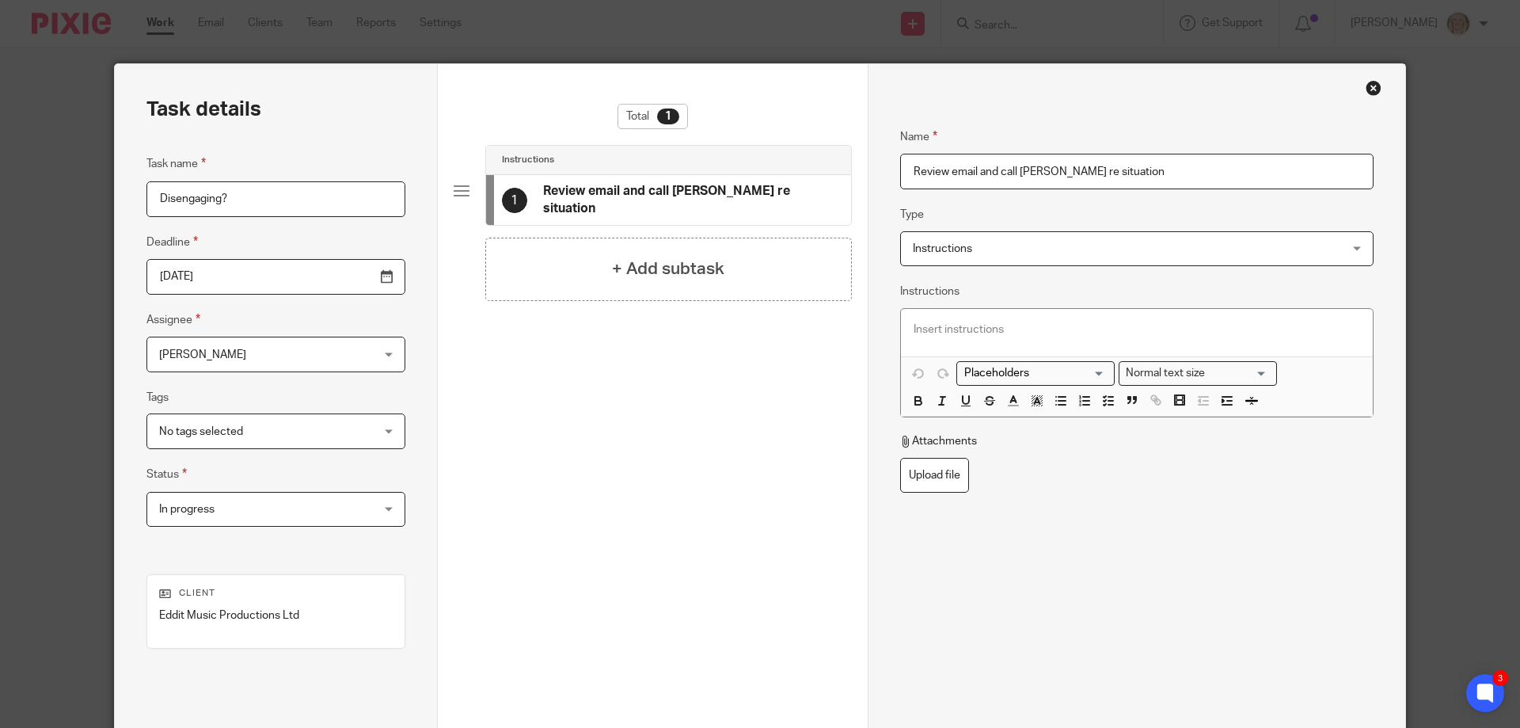
click at [1033, 171] on input "Review email and call wityh Ryan re situation" at bounding box center [1136, 172] width 473 height 36
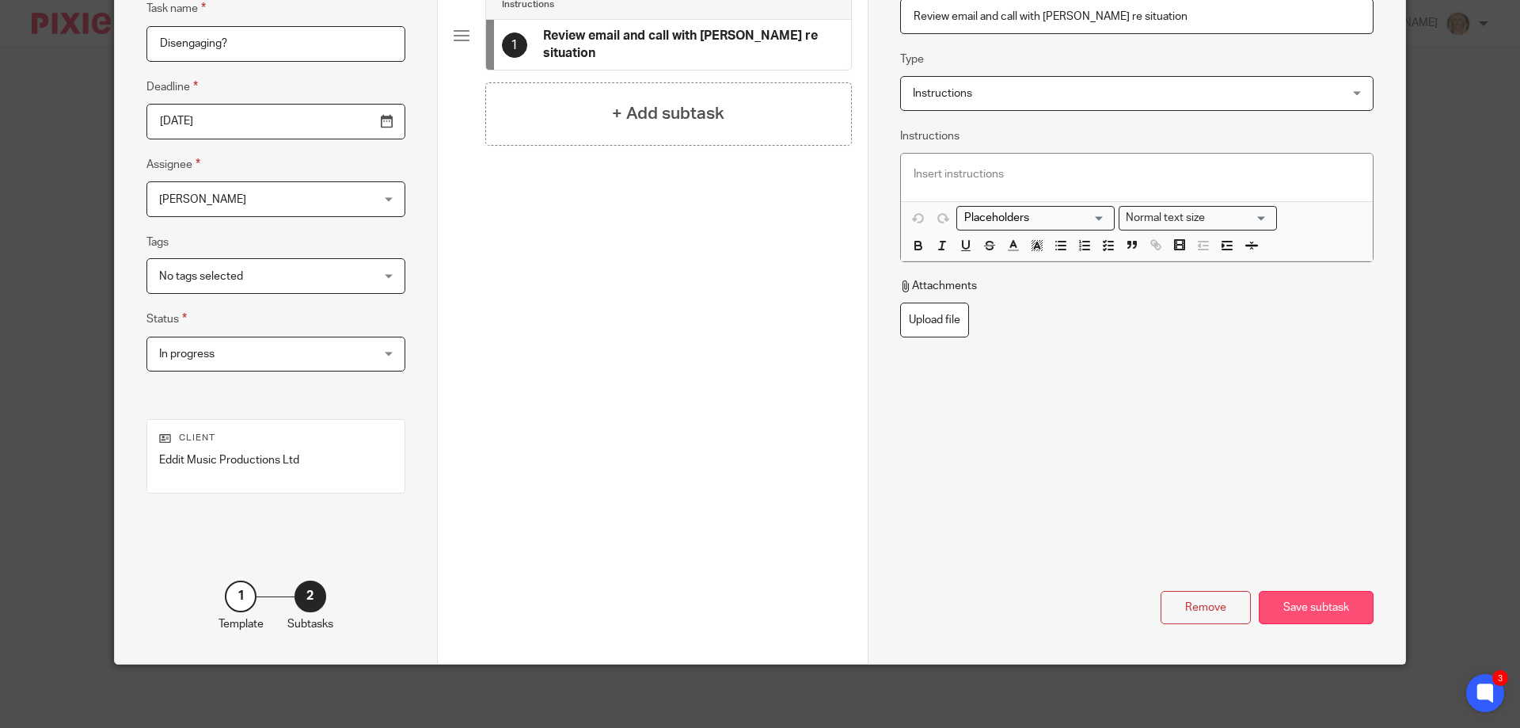
type input "Review email and call with [PERSON_NAME] re situation"
click at [1311, 610] on div "Save subtask" at bounding box center [1316, 608] width 115 height 34
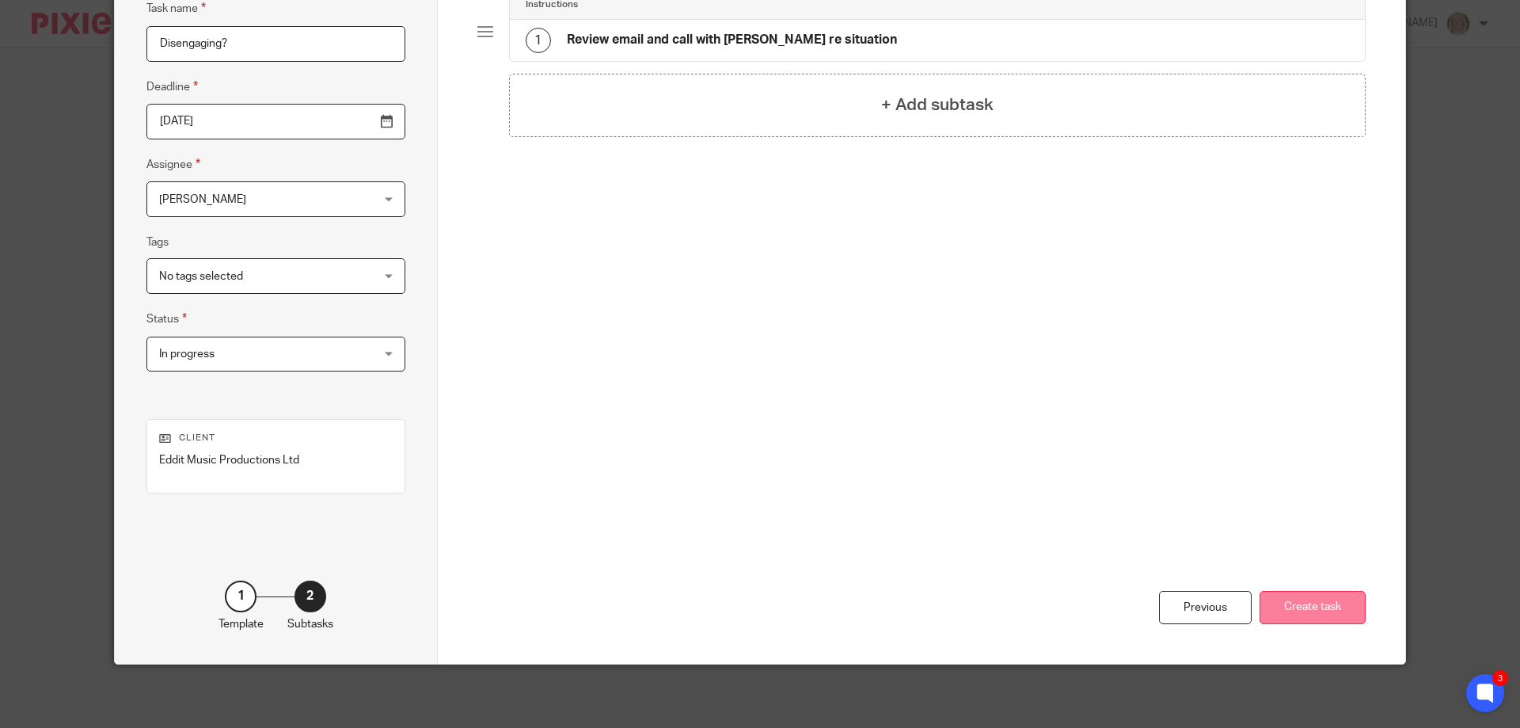
click at [1274, 602] on button "Create task" at bounding box center [1313, 608] width 106 height 34
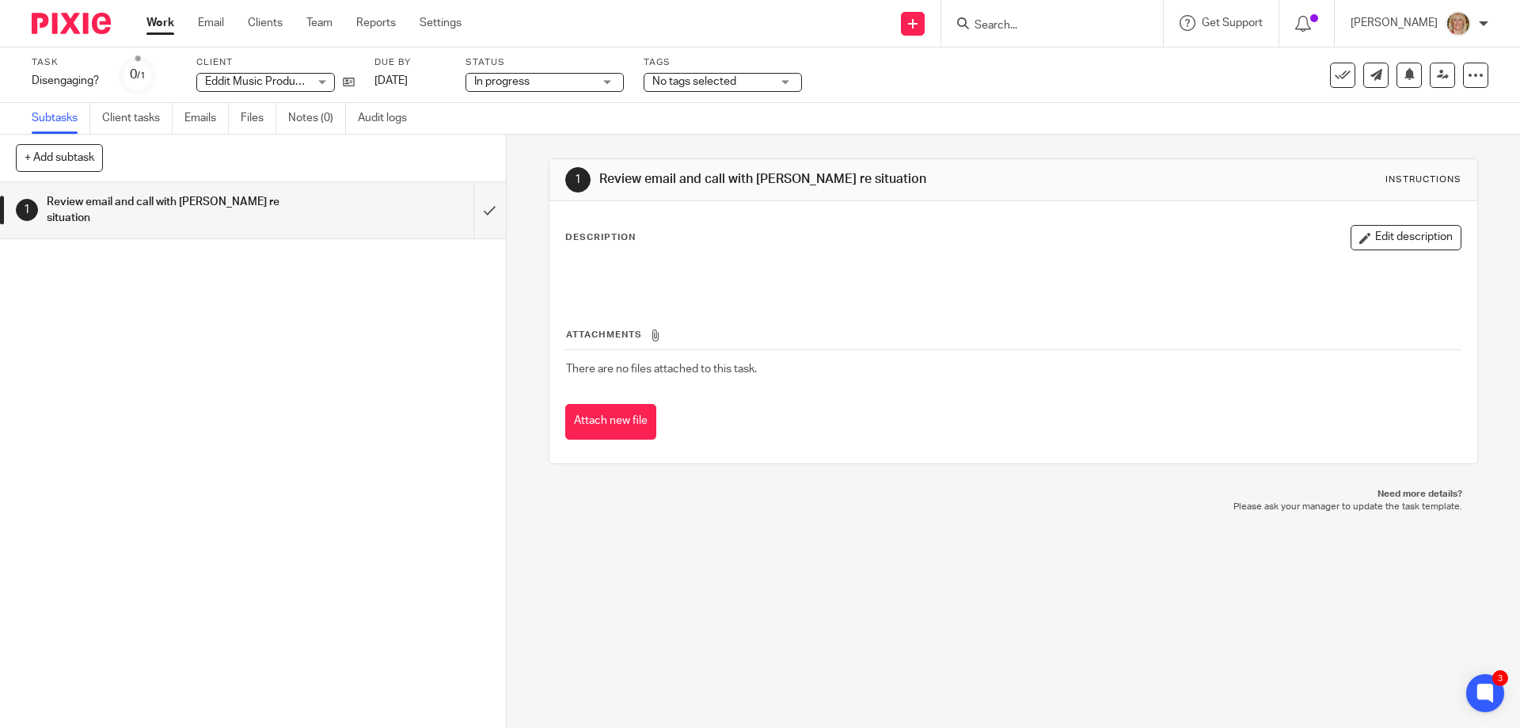
click at [401, 692] on div "1 Review email and call with [PERSON_NAME] re situation" at bounding box center [253, 455] width 506 height 546
click at [1013, 25] on div at bounding box center [1049, 23] width 184 height 20
click at [1055, 17] on form at bounding box center [1057, 23] width 169 height 20
click at [1036, 25] on input "Search" at bounding box center [1044, 26] width 143 height 14
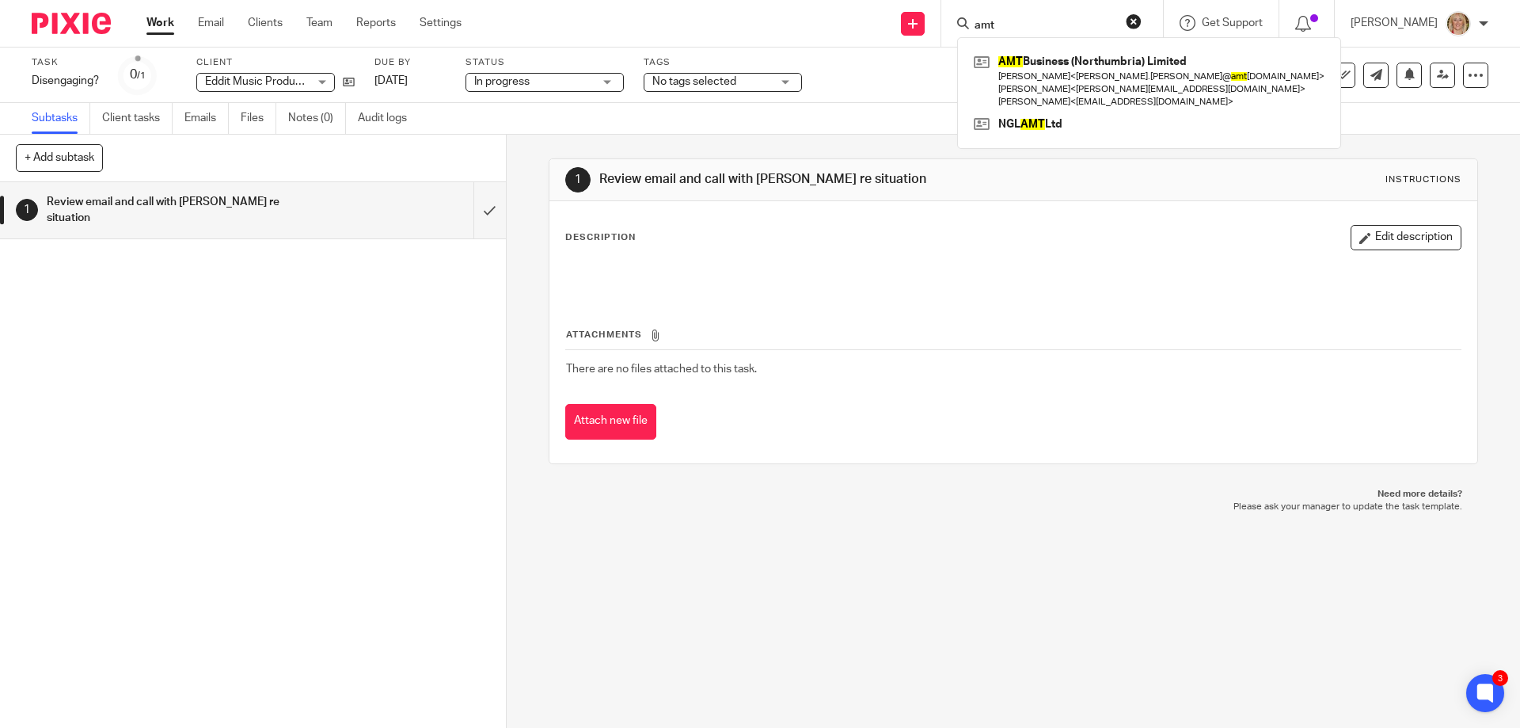
type input "amt"
click button "submit" at bounding box center [0, 0] width 0 height 0
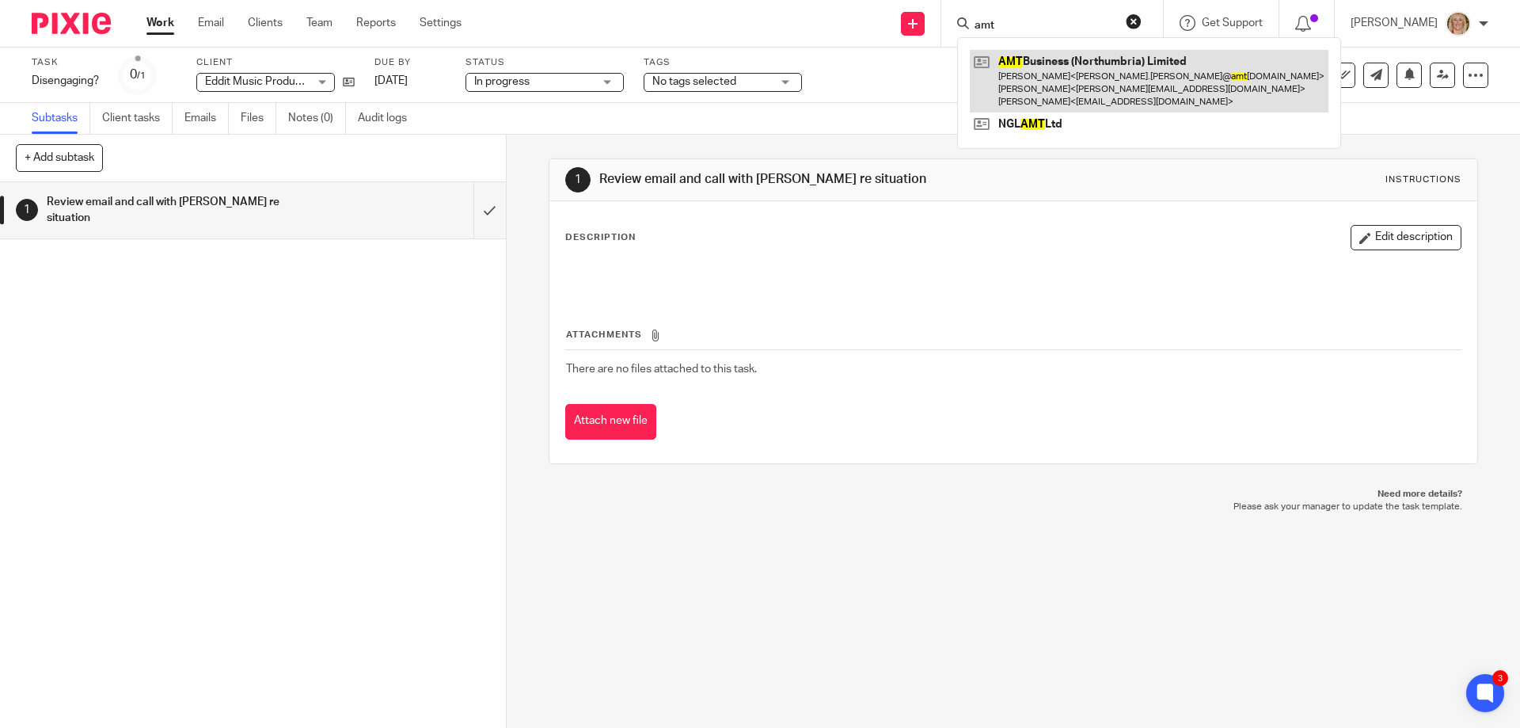
click at [1133, 66] on link at bounding box center [1149, 81] width 359 height 63
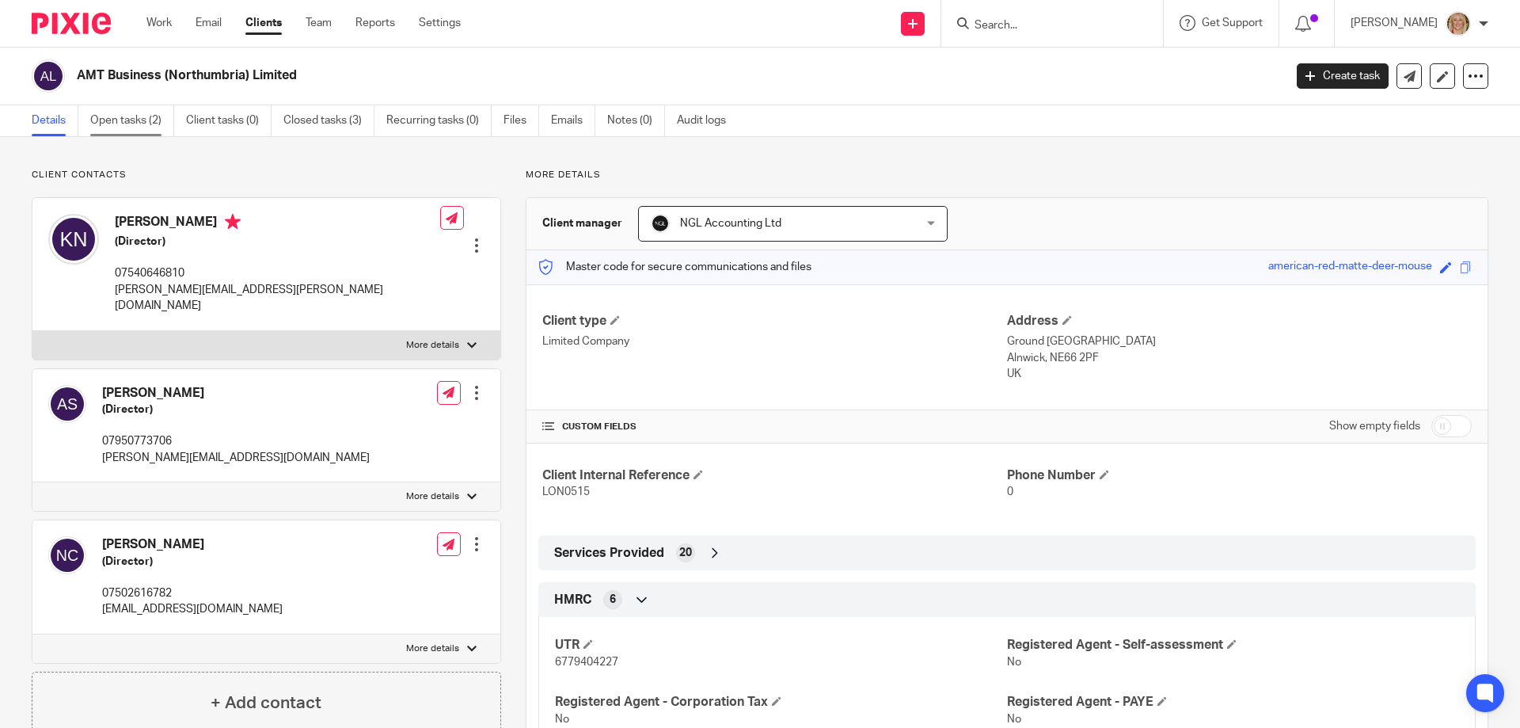
click at [116, 115] on link "Open tasks (2)" at bounding box center [132, 120] width 84 height 31
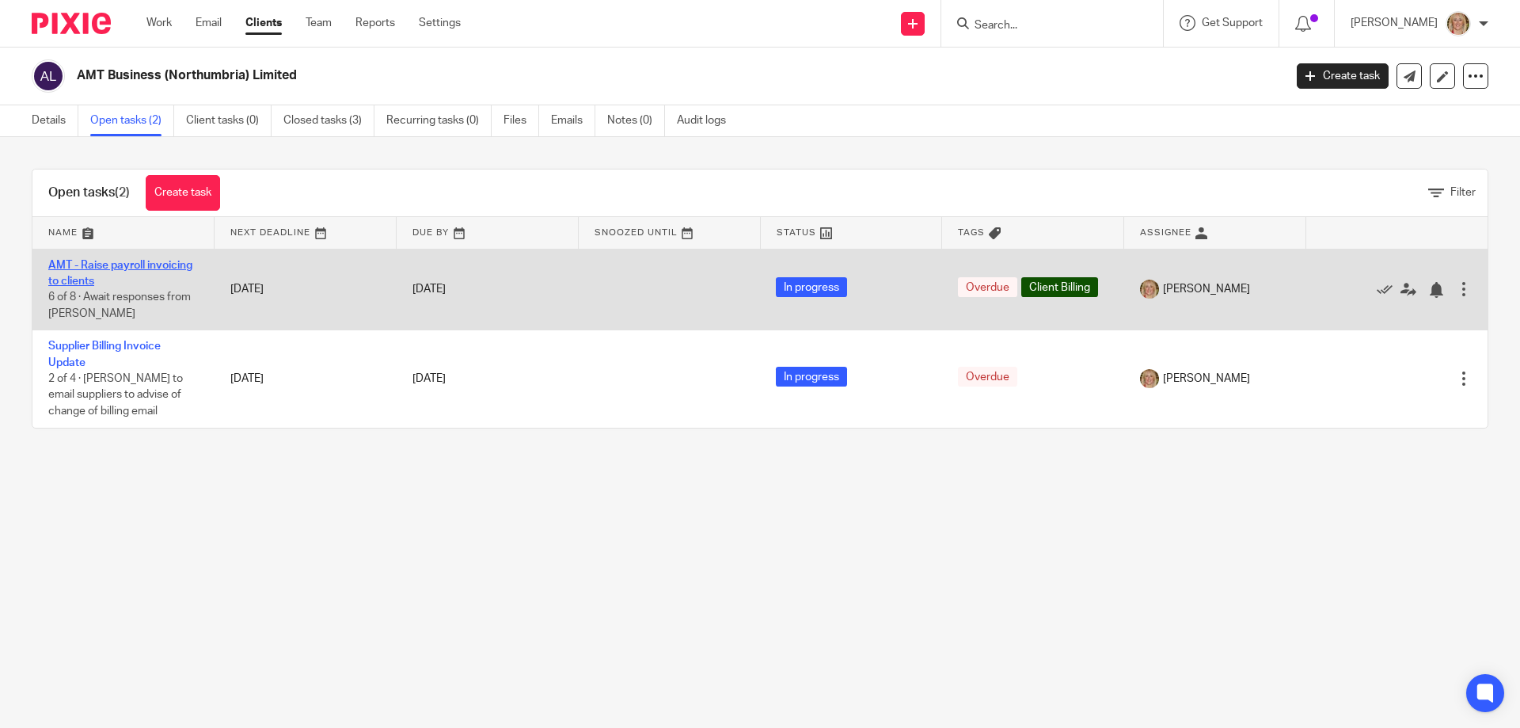
click at [140, 264] on link "AMT - Raise payroll invoicing to clients" at bounding box center [120, 273] width 144 height 27
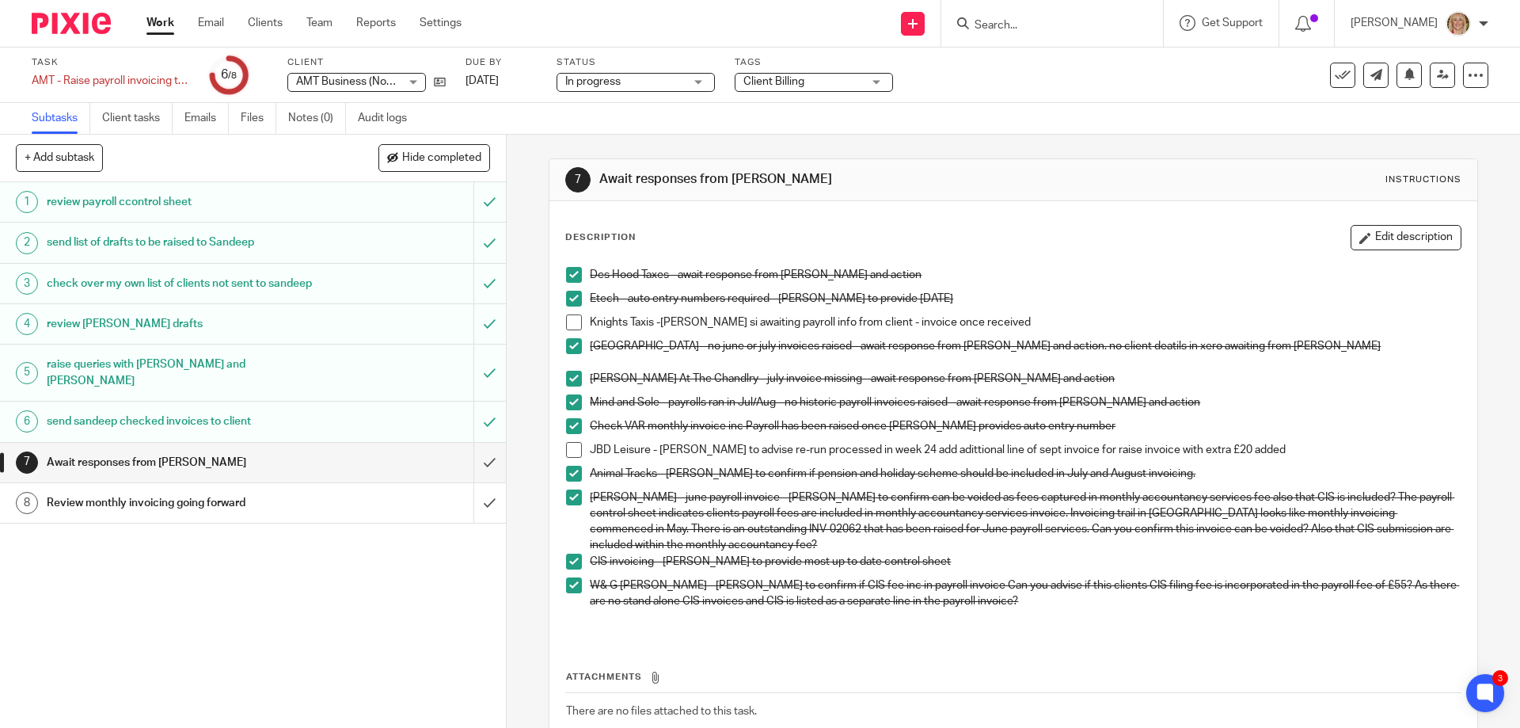
click at [207, 501] on h1 "Review monthly invoicing going forward" at bounding box center [184, 503] width 274 height 24
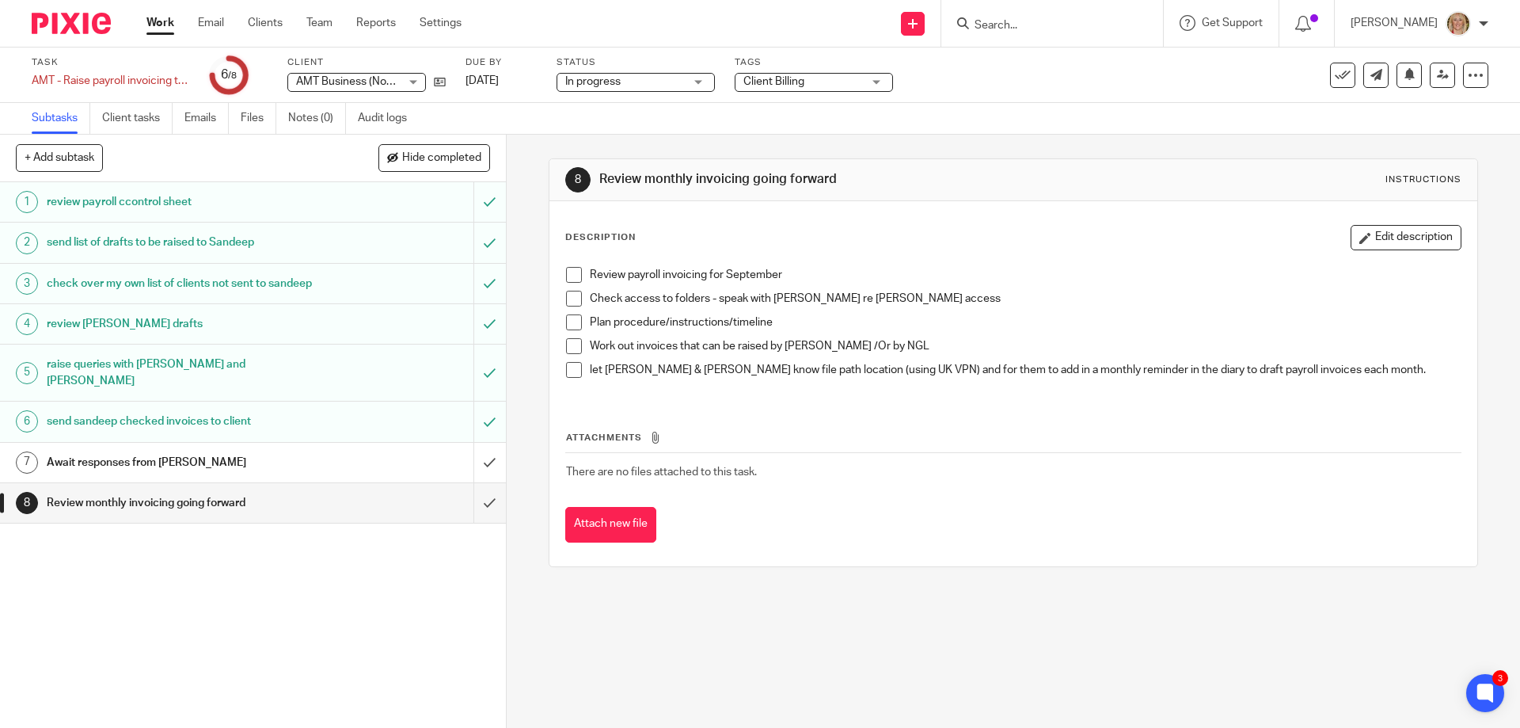
click at [1340, 375] on p "let Alpesh & Sandeep know file path location (using UK VPN) and for them to add…" at bounding box center [1025, 370] width 870 height 16
click at [1382, 238] on button "Edit description" at bounding box center [1406, 237] width 111 height 25
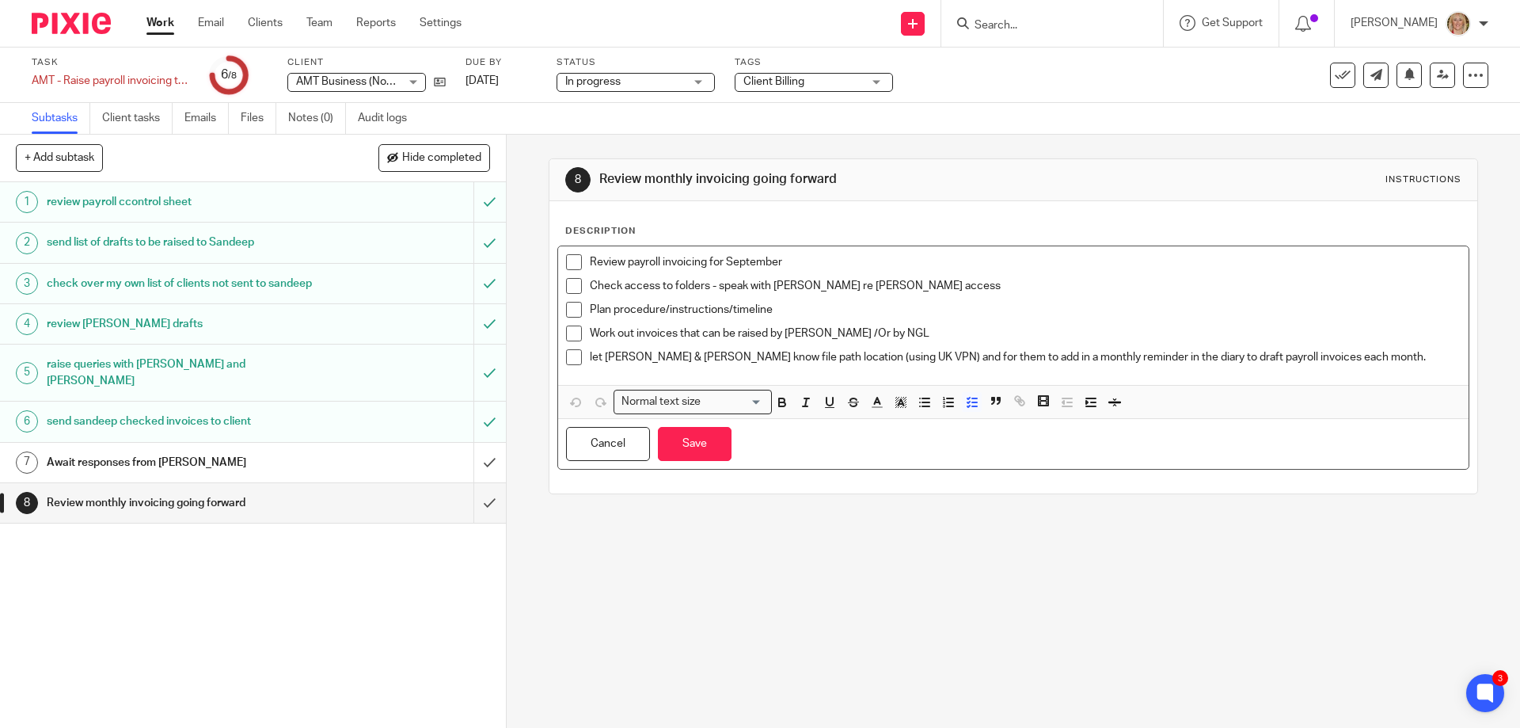
click at [1338, 354] on p "let Alpesh & Sandeep know file path location (using UK VPN) and for them to add…" at bounding box center [1025, 357] width 870 height 16
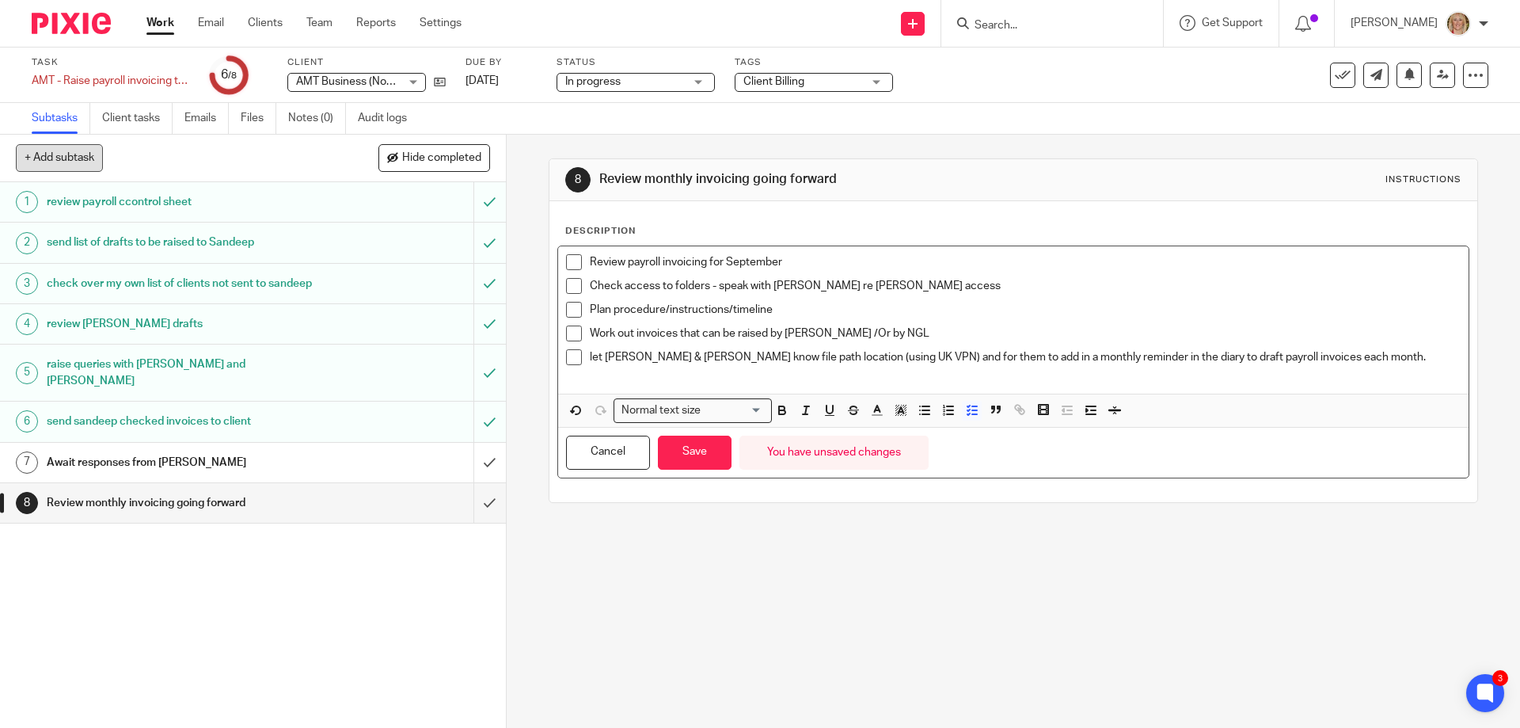
click at [67, 158] on button "+ Add subtask" at bounding box center [59, 157] width 87 height 27
type input "[PERSON_NAME] to confirm reoccuring invoices for monthly accountancy fees"
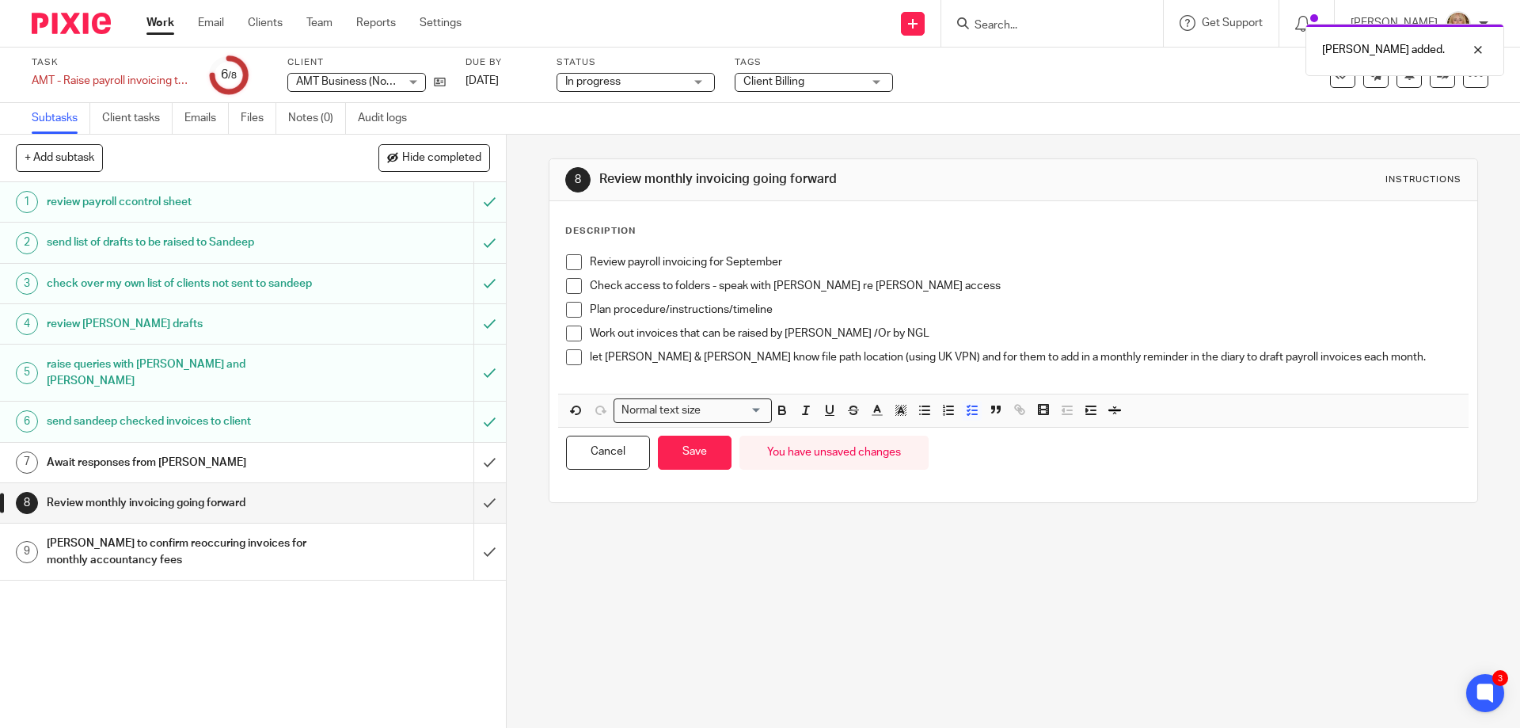
click at [312, 542] on div "[PERSON_NAME] to confirm reoccuring invoices for monthly accountancy fees" at bounding box center [252, 551] width 411 height 40
click at [211, 549] on h1 "[PERSON_NAME] to confirm reoccuring invoices for monthly accountancy fees" at bounding box center [184, 551] width 274 height 40
click at [151, 542] on h1 "[PERSON_NAME] to confirm reoccuring invoices for monthly accountancy fees" at bounding box center [184, 551] width 274 height 40
click at [697, 453] on button "Save" at bounding box center [695, 452] width 74 height 34
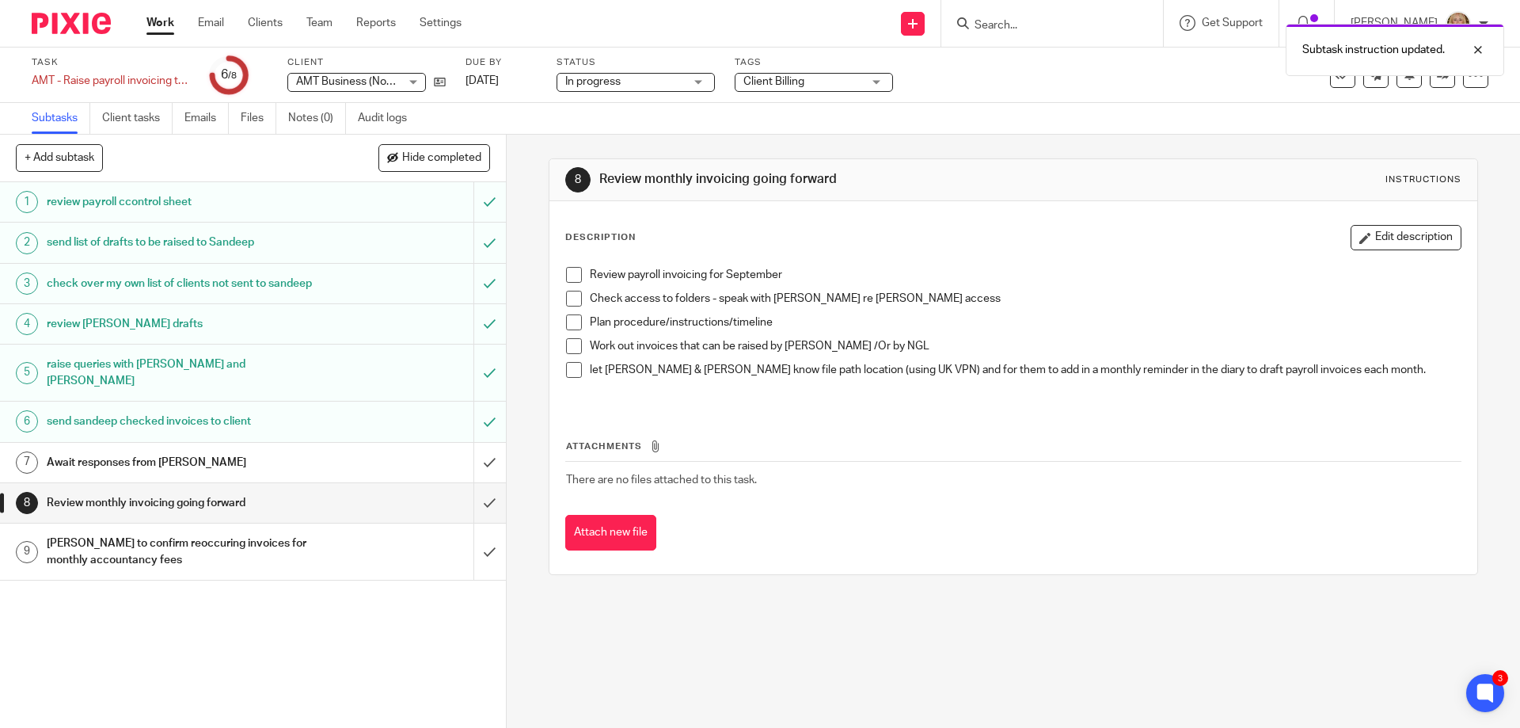
click at [140, 547] on h1 "[PERSON_NAME] to confirm reoccuring invoices for monthly accountancy fees" at bounding box center [184, 551] width 274 height 40
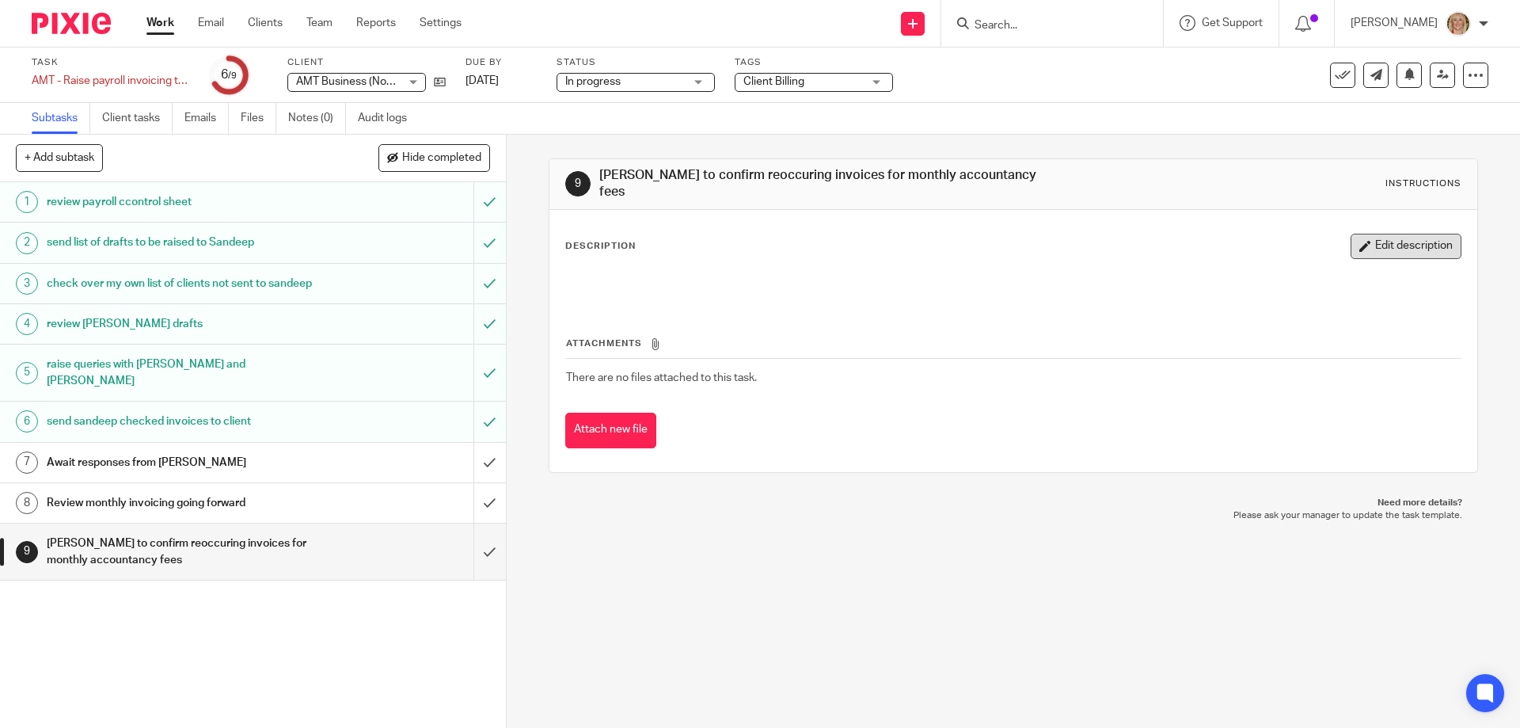
click at [1362, 241] on button "Edit description" at bounding box center [1406, 246] width 111 height 25
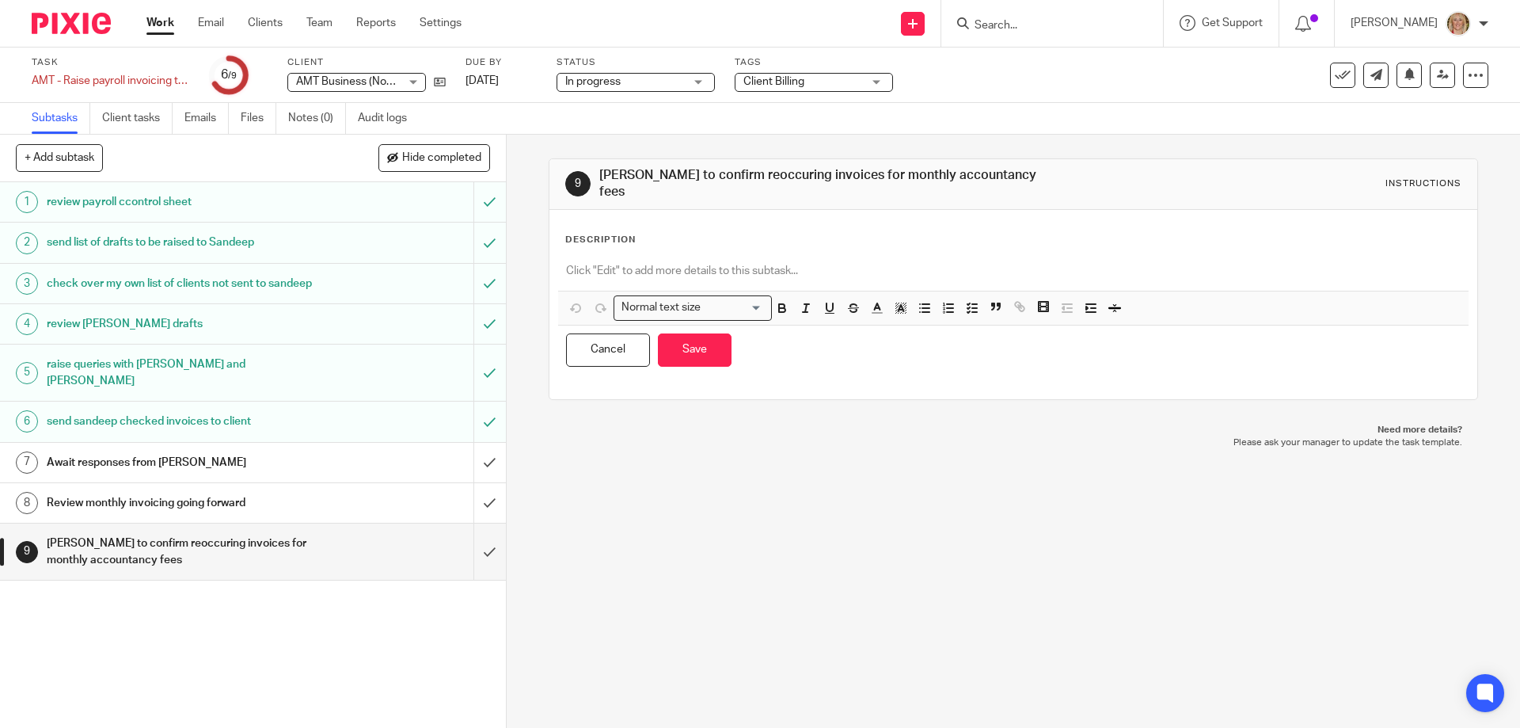
click at [581, 263] on p at bounding box center [1013, 271] width 894 height 16
click at [972, 308] on line "button" at bounding box center [974, 308] width 5 height 0
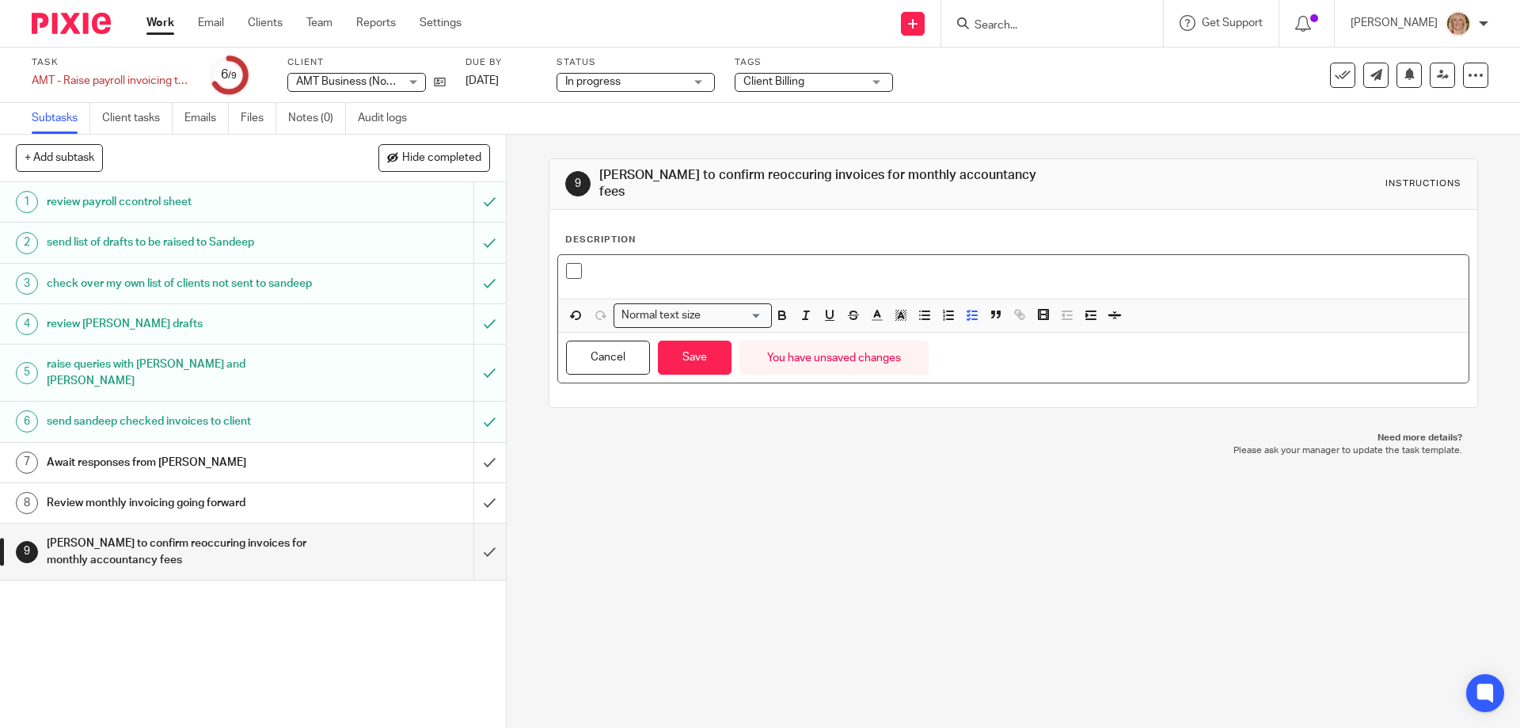
paste div
click at [622, 263] on p "FSNE" at bounding box center [1025, 271] width 870 height 16
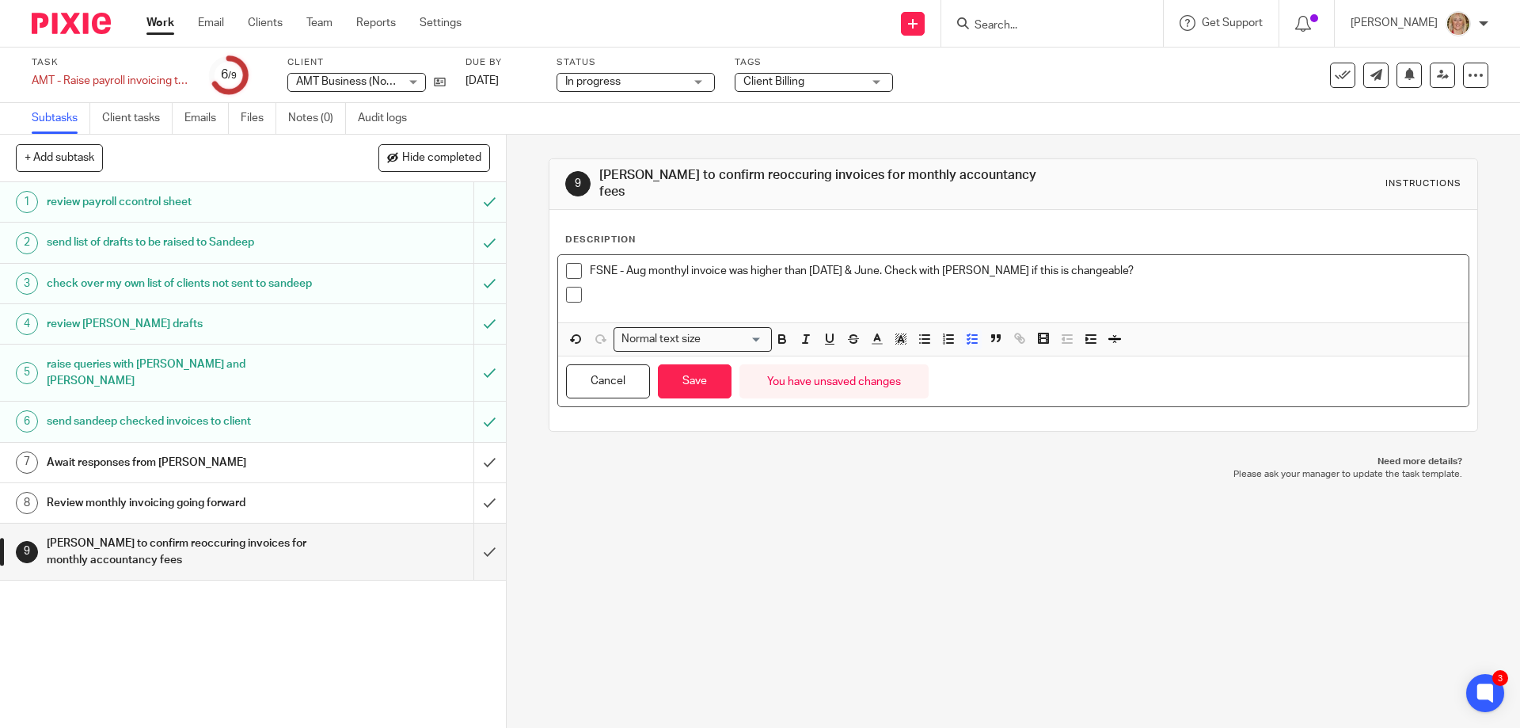
click at [610, 287] on p at bounding box center [1025, 295] width 870 height 16
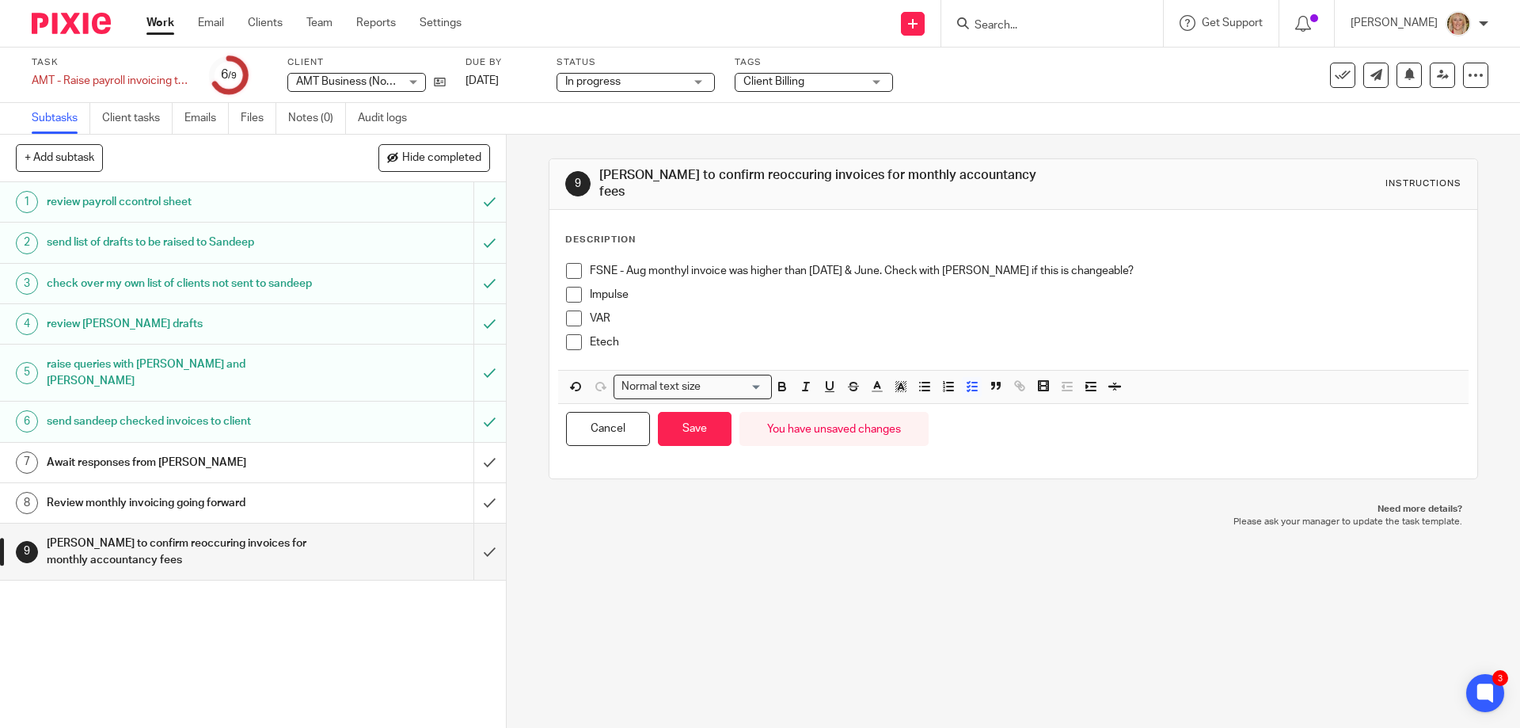
click at [645, 287] on p "Impulse" at bounding box center [1025, 295] width 870 height 16
click at [633, 310] on p "VAR" at bounding box center [1025, 318] width 870 height 16
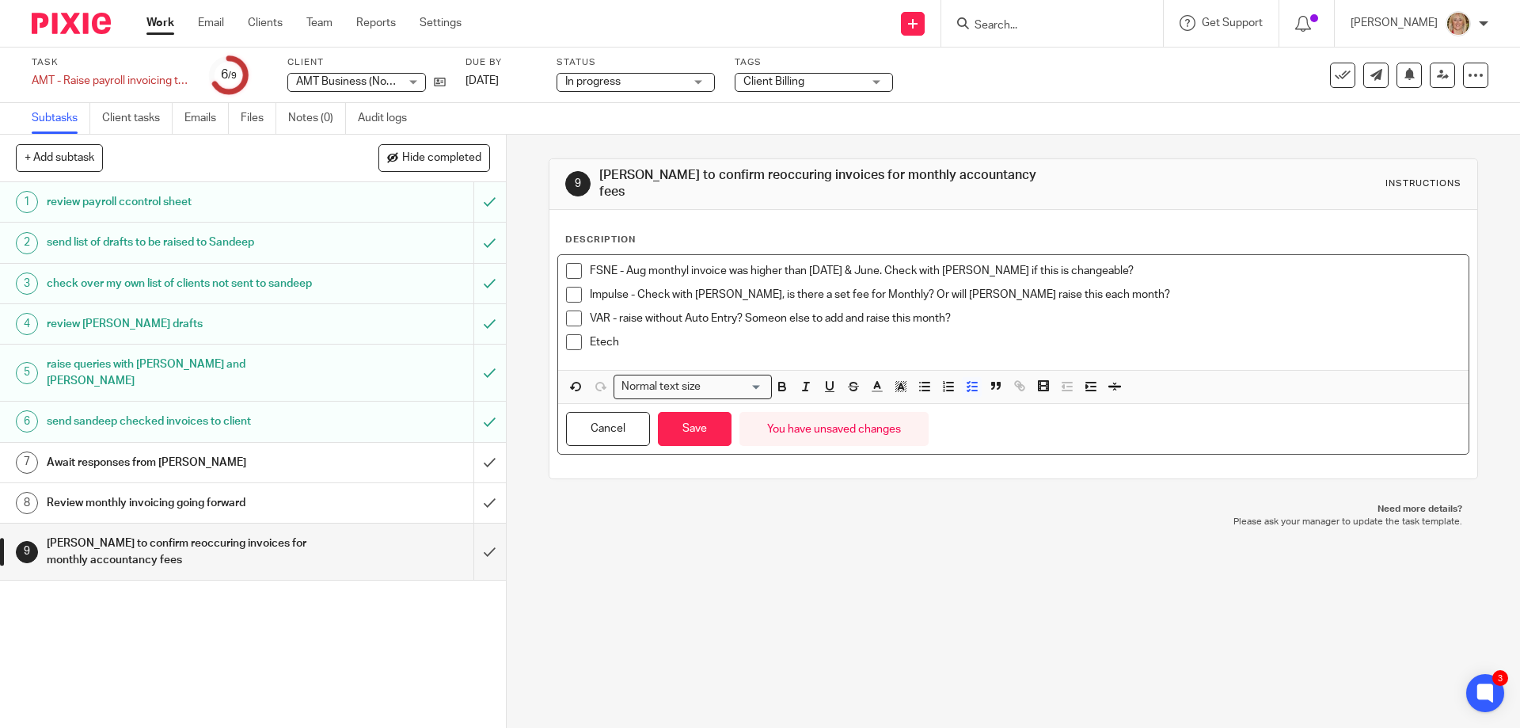
click at [627, 334] on p "Etech" at bounding box center [1025, 342] width 870 height 16
drag, startPoint x: 687, startPoint y: 424, endPoint x: 684, endPoint y: 411, distance: 13.1
click at [687, 424] on button "Save" at bounding box center [695, 429] width 74 height 34
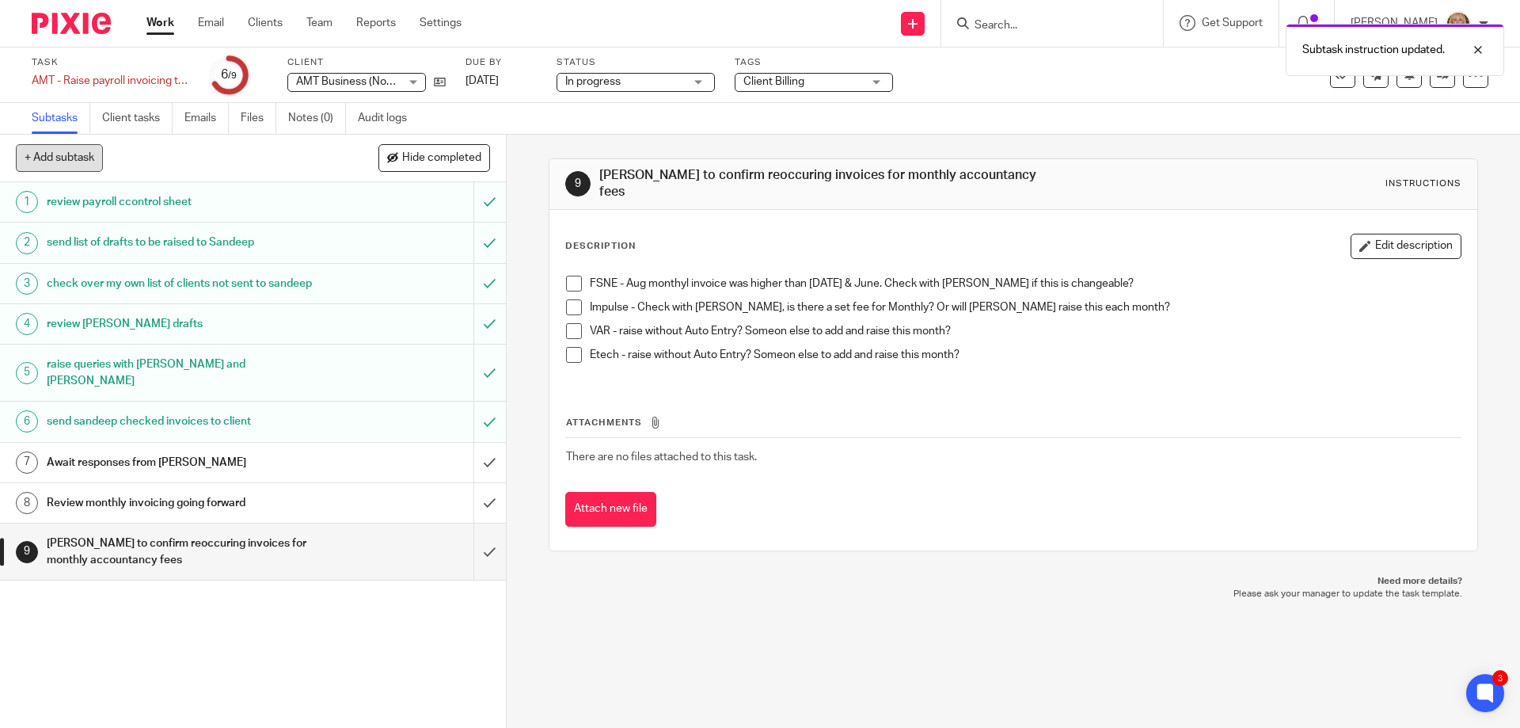
click at [73, 161] on button "+ Add subtask" at bounding box center [59, 157] width 87 height 27
click at [211, 506] on h1 "Review monthly invoicing going forward" at bounding box center [184, 503] width 274 height 24
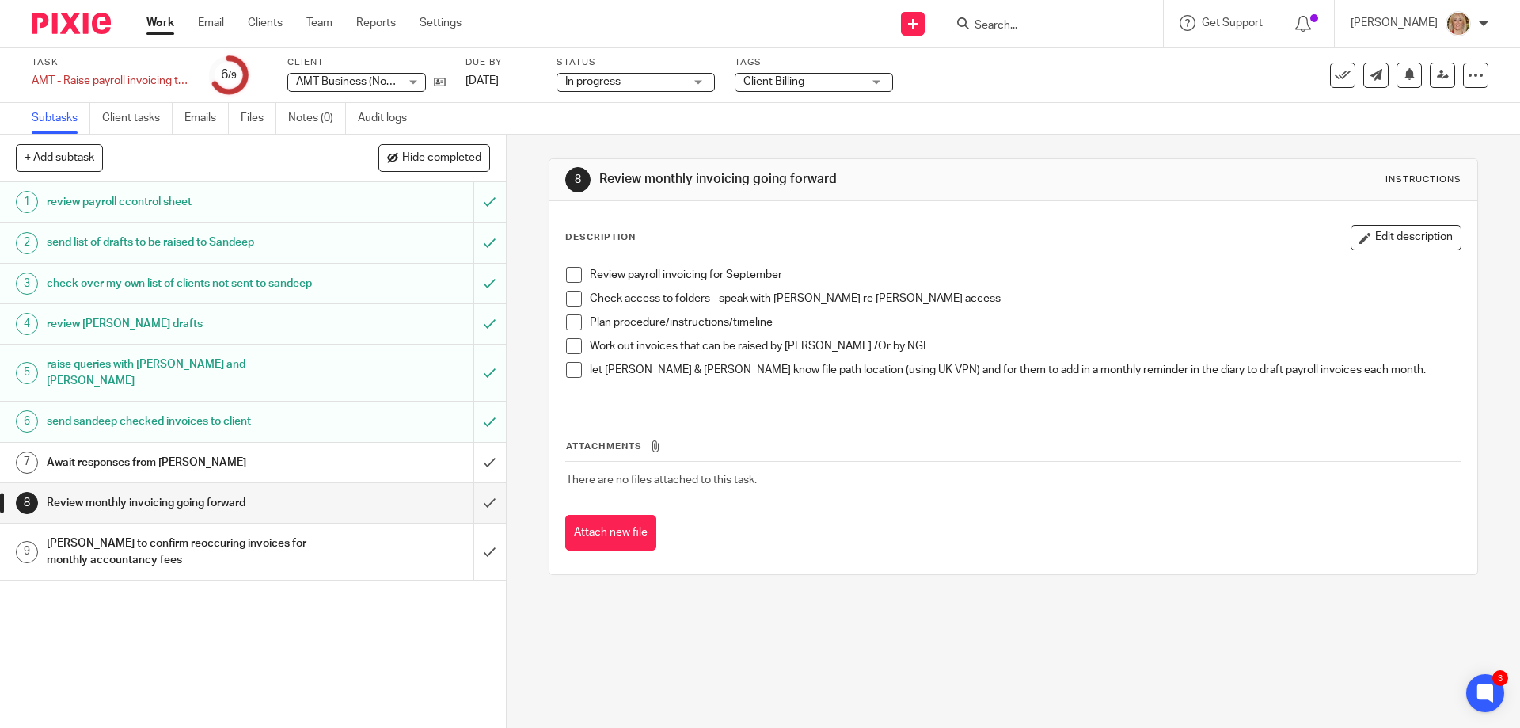
click at [590, 391] on p at bounding box center [1025, 386] width 870 height 16
click at [1351, 244] on button "Edit description" at bounding box center [1406, 237] width 111 height 25
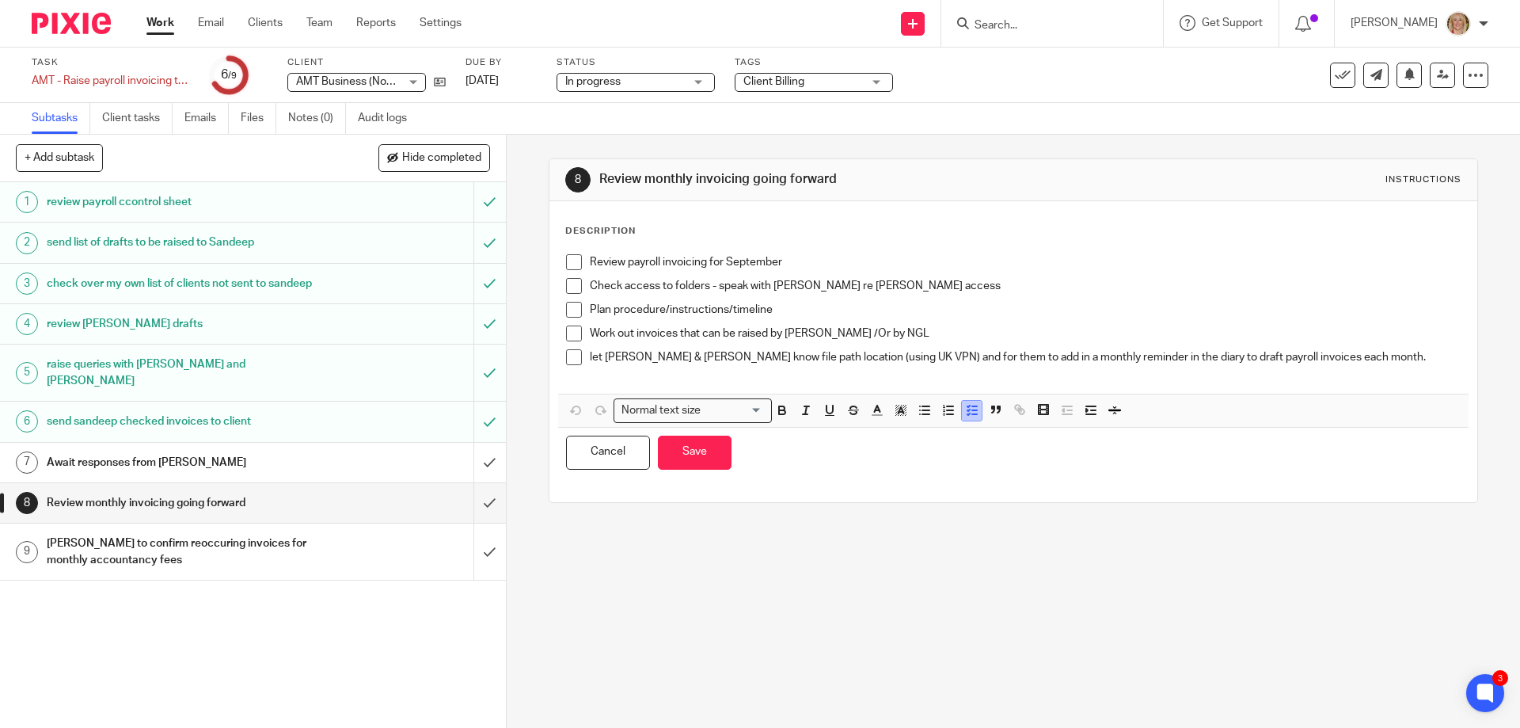
click at [965, 416] on icon "button" at bounding box center [972, 410] width 14 height 14
click at [972, 410] on line "button" at bounding box center [974, 410] width 5 height 0
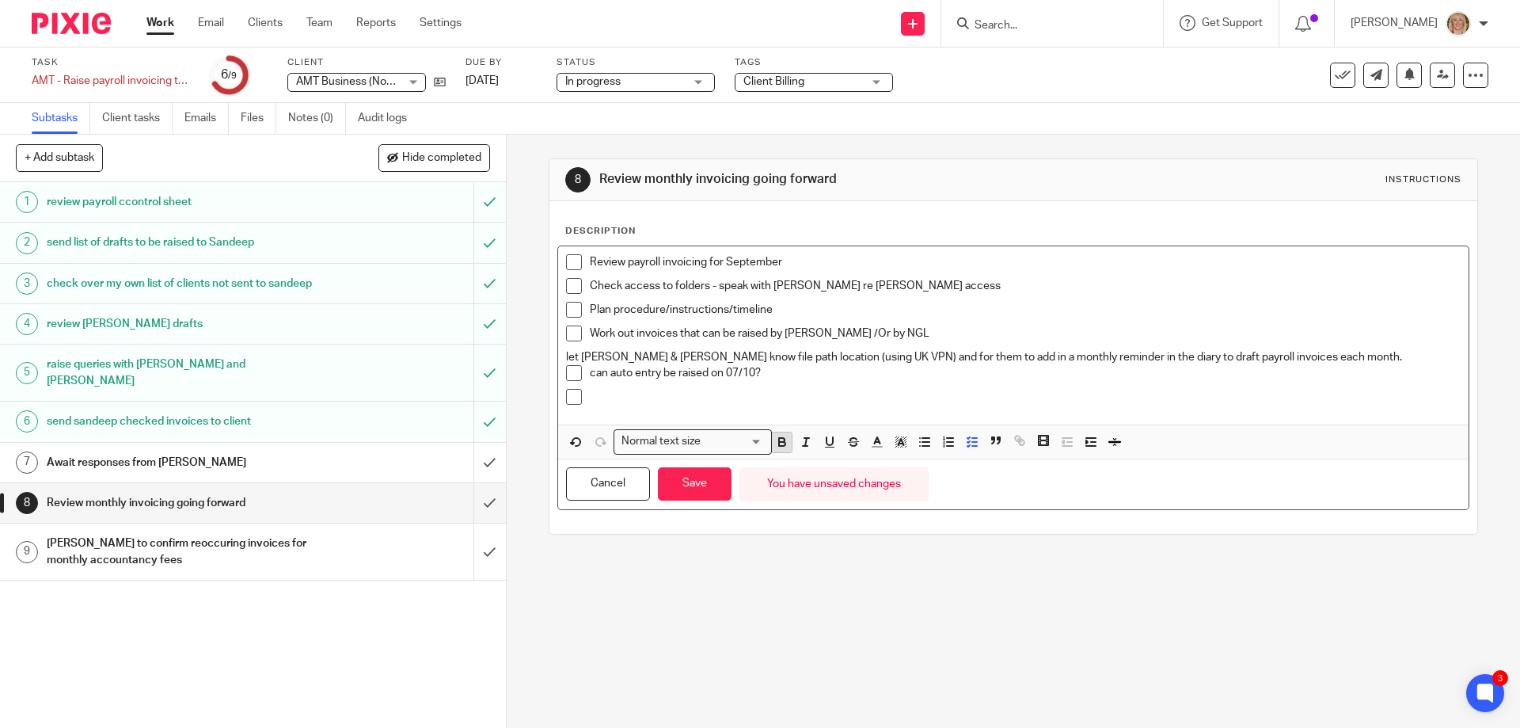
drag, startPoint x: 708, startPoint y: 372, endPoint x: 768, endPoint y: 435, distance: 86.8
click at [713, 375] on p "can auto entry be raised on 07/10?" at bounding box center [1025, 373] width 870 height 16
click at [694, 491] on button "Save" at bounding box center [695, 484] width 74 height 34
